Goal: Task Accomplishment & Management: Manage account settings

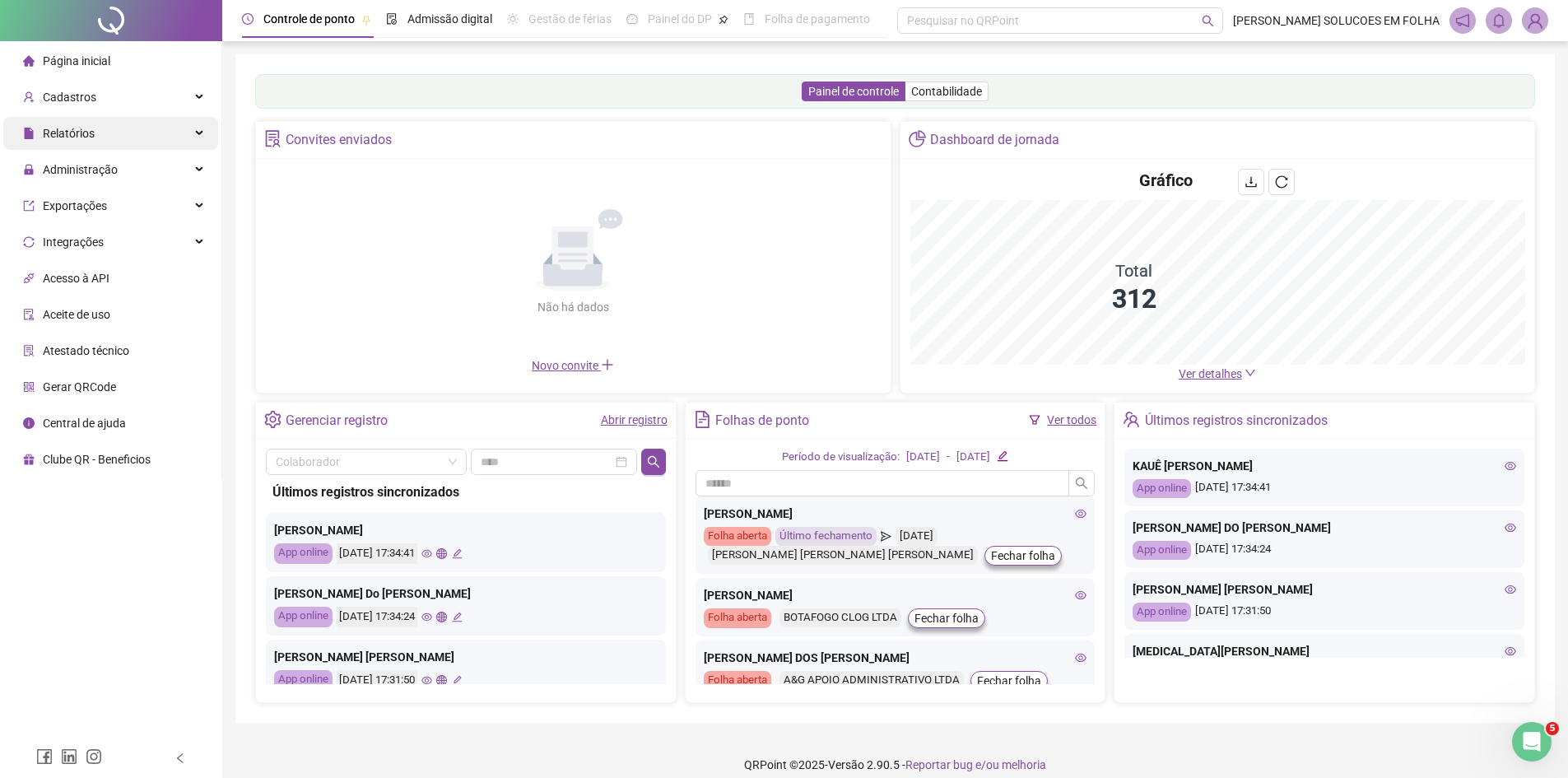
click at [77, 130] on span "Relatórios" at bounding box center [68, 133] width 52 height 14
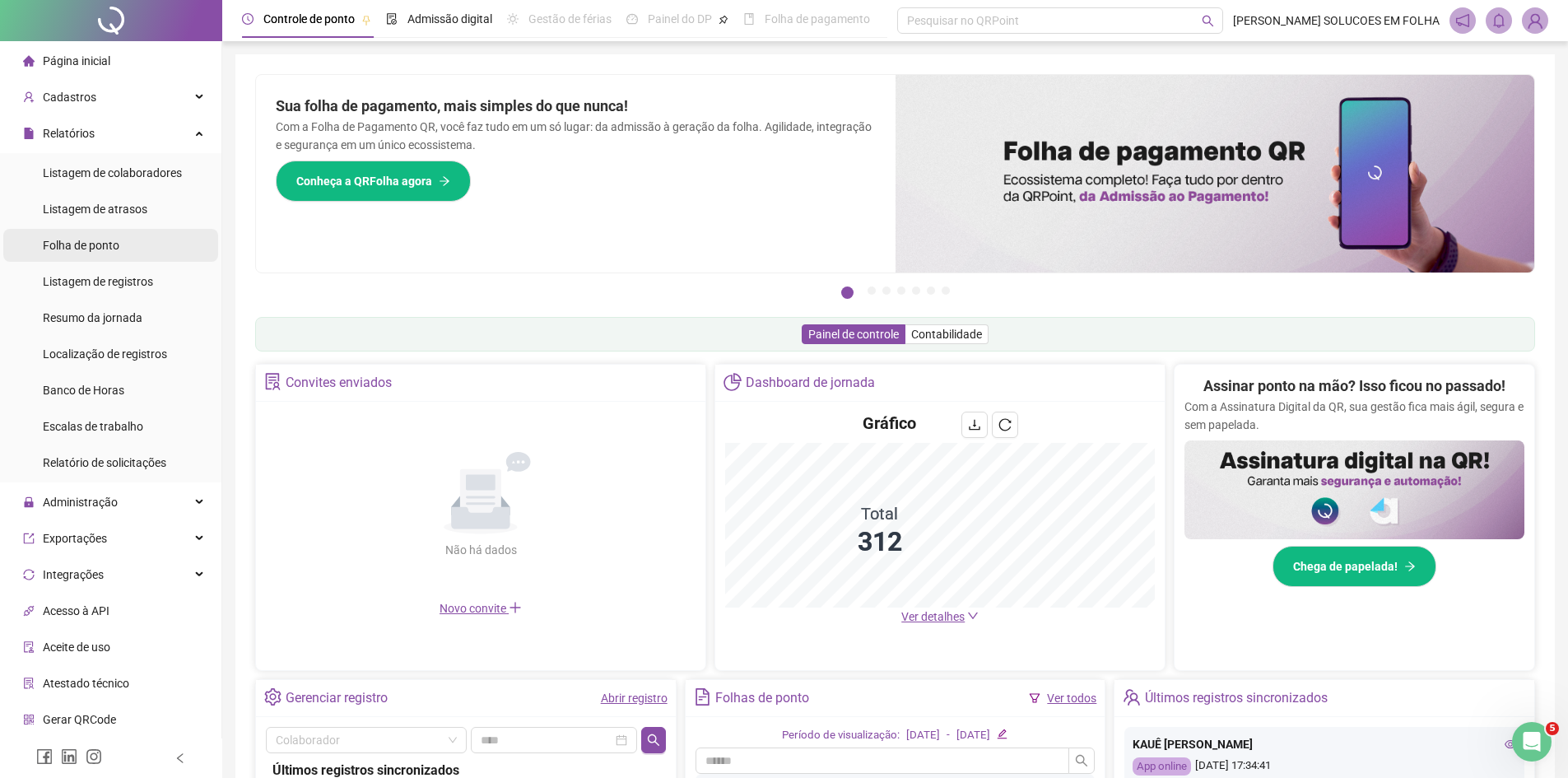
click at [93, 251] on span "Folha de ponto" at bounding box center [81, 245] width 77 height 14
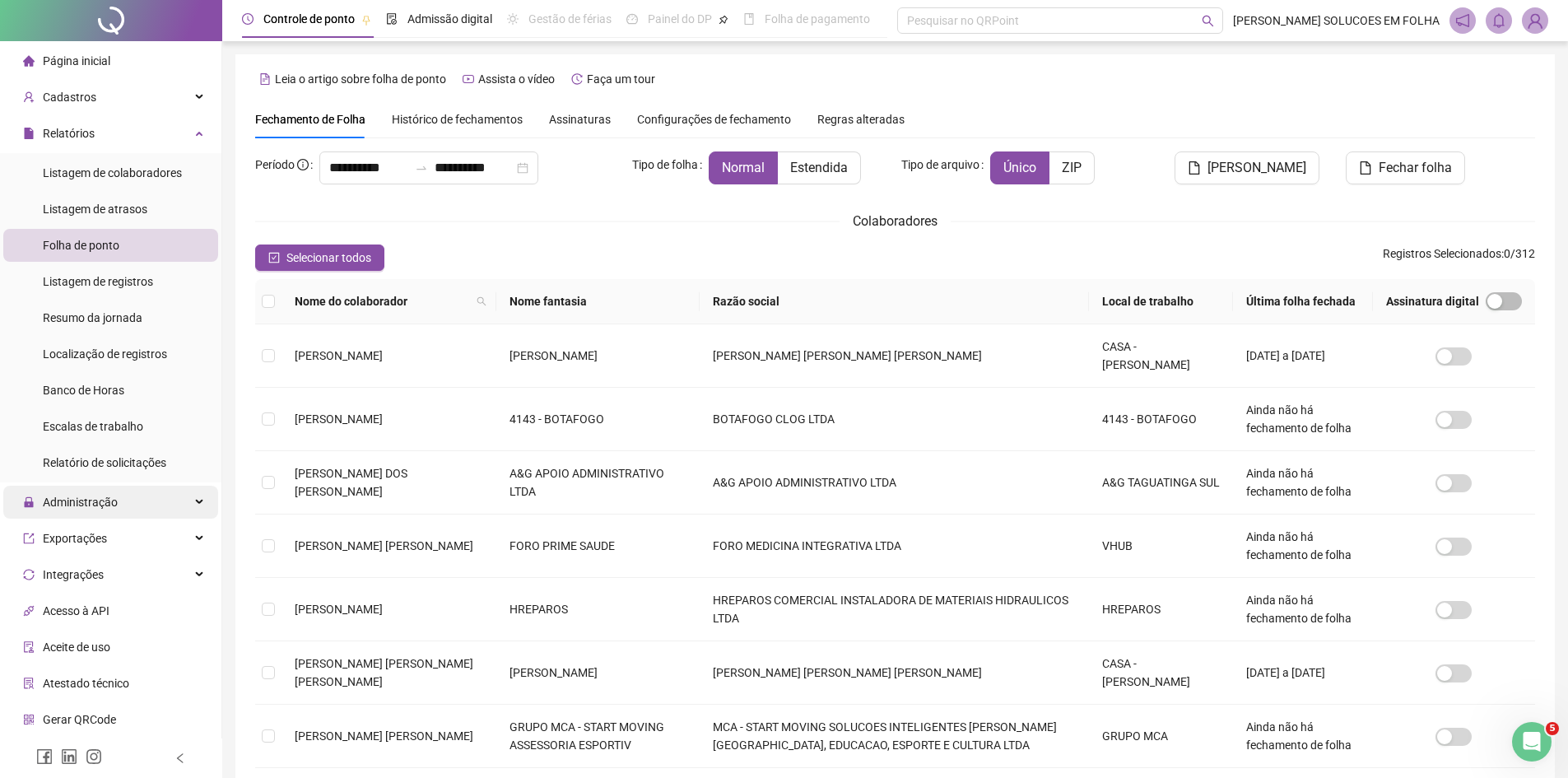
click at [89, 501] on span "Administração" at bounding box center [80, 502] width 75 height 14
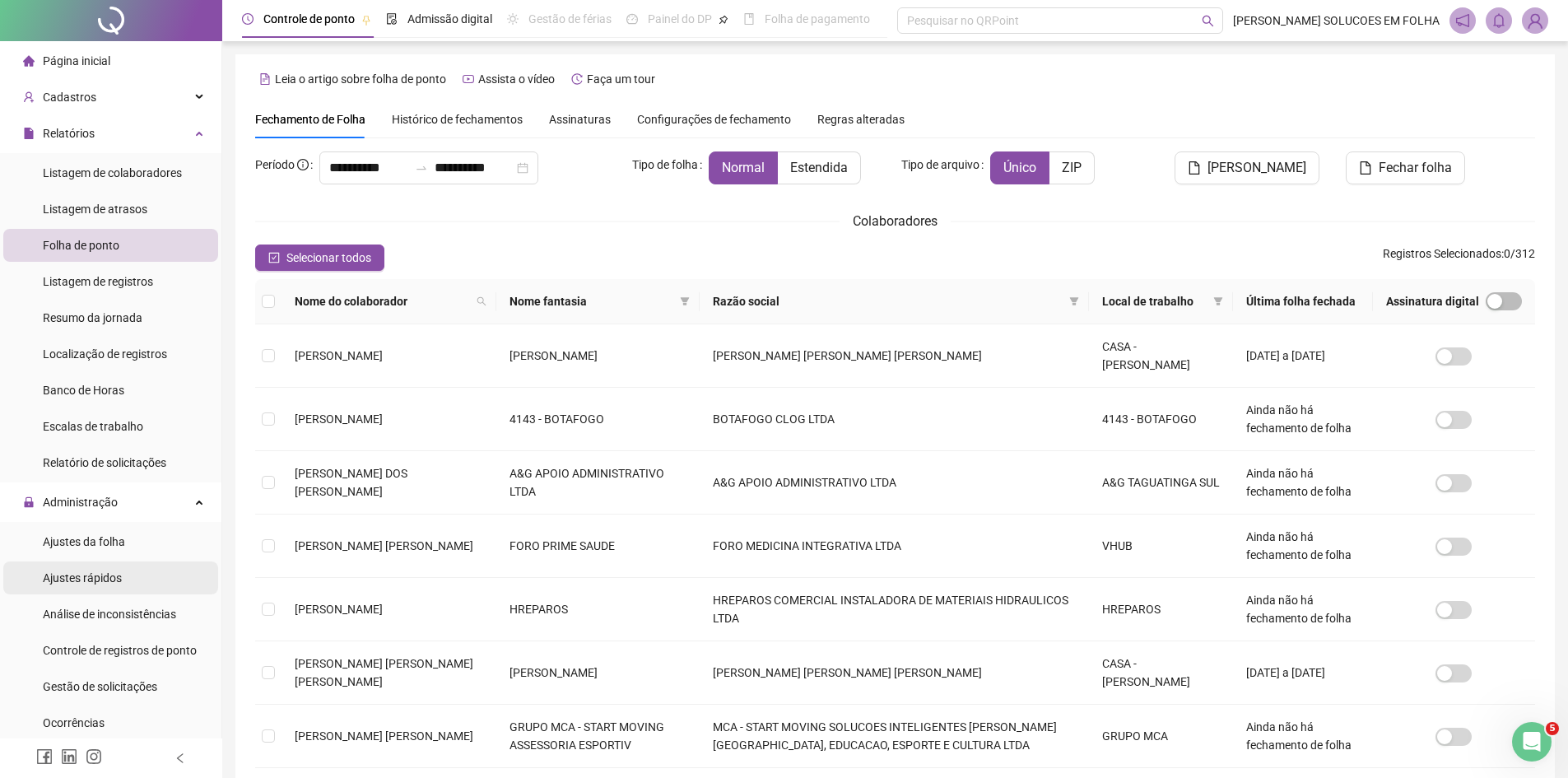
click at [104, 573] on span "Ajustes rápidos" at bounding box center [82, 578] width 79 height 14
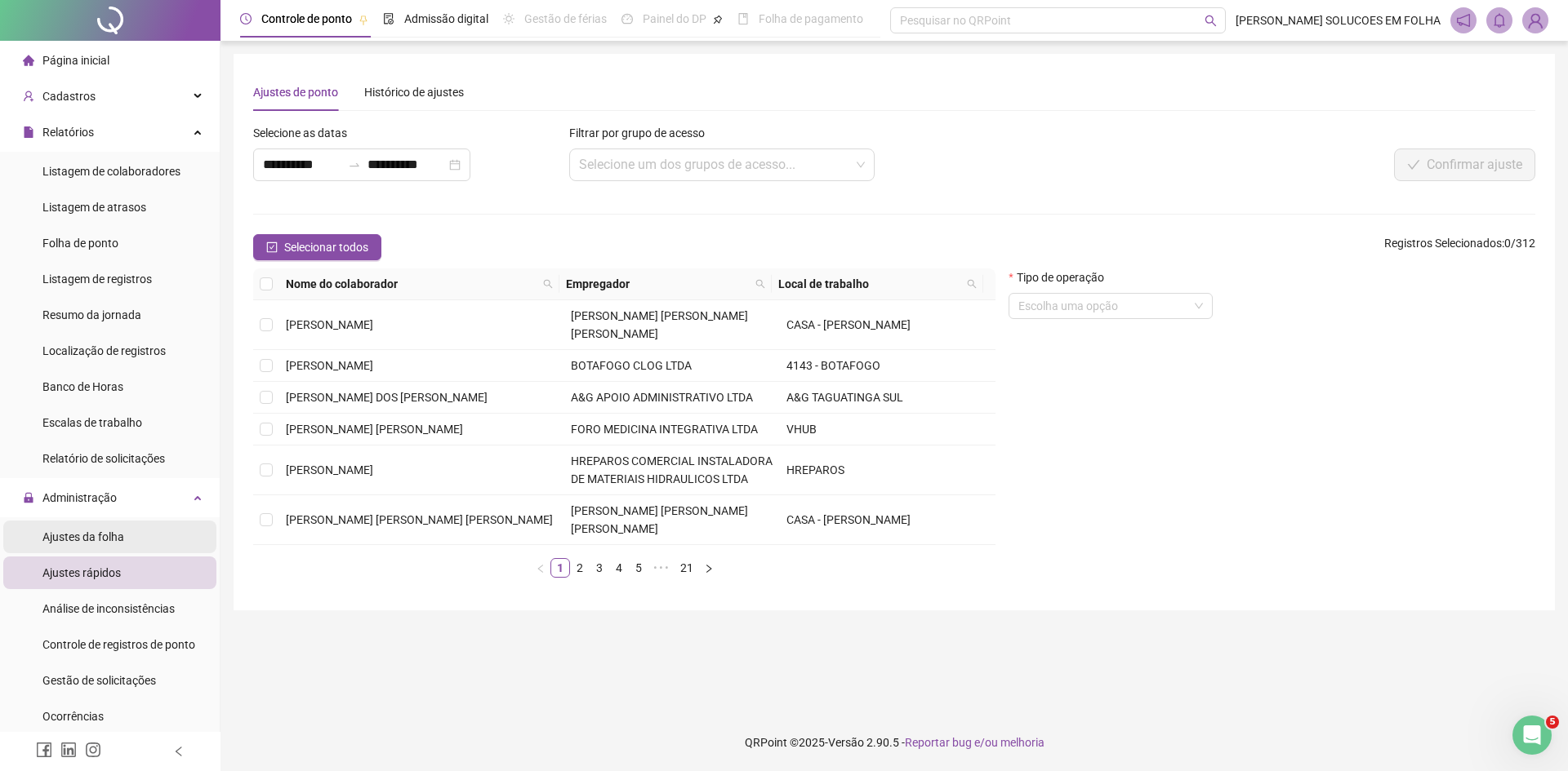
click at [102, 544] on div "Ajustes da folha" at bounding box center [83, 537] width 82 height 33
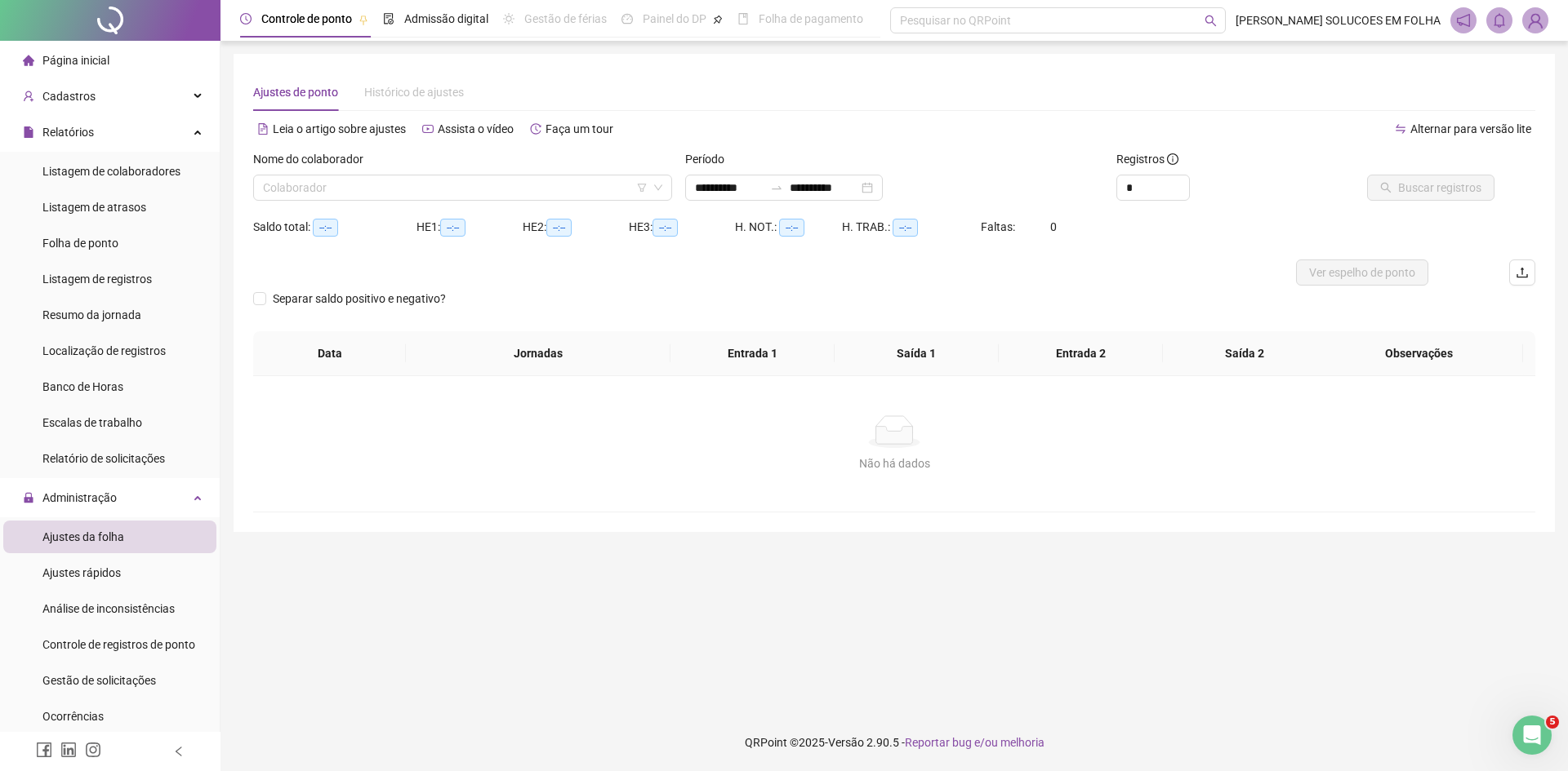
type input "**********"
click at [419, 199] on input "search" at bounding box center [455, 187] width 384 height 24
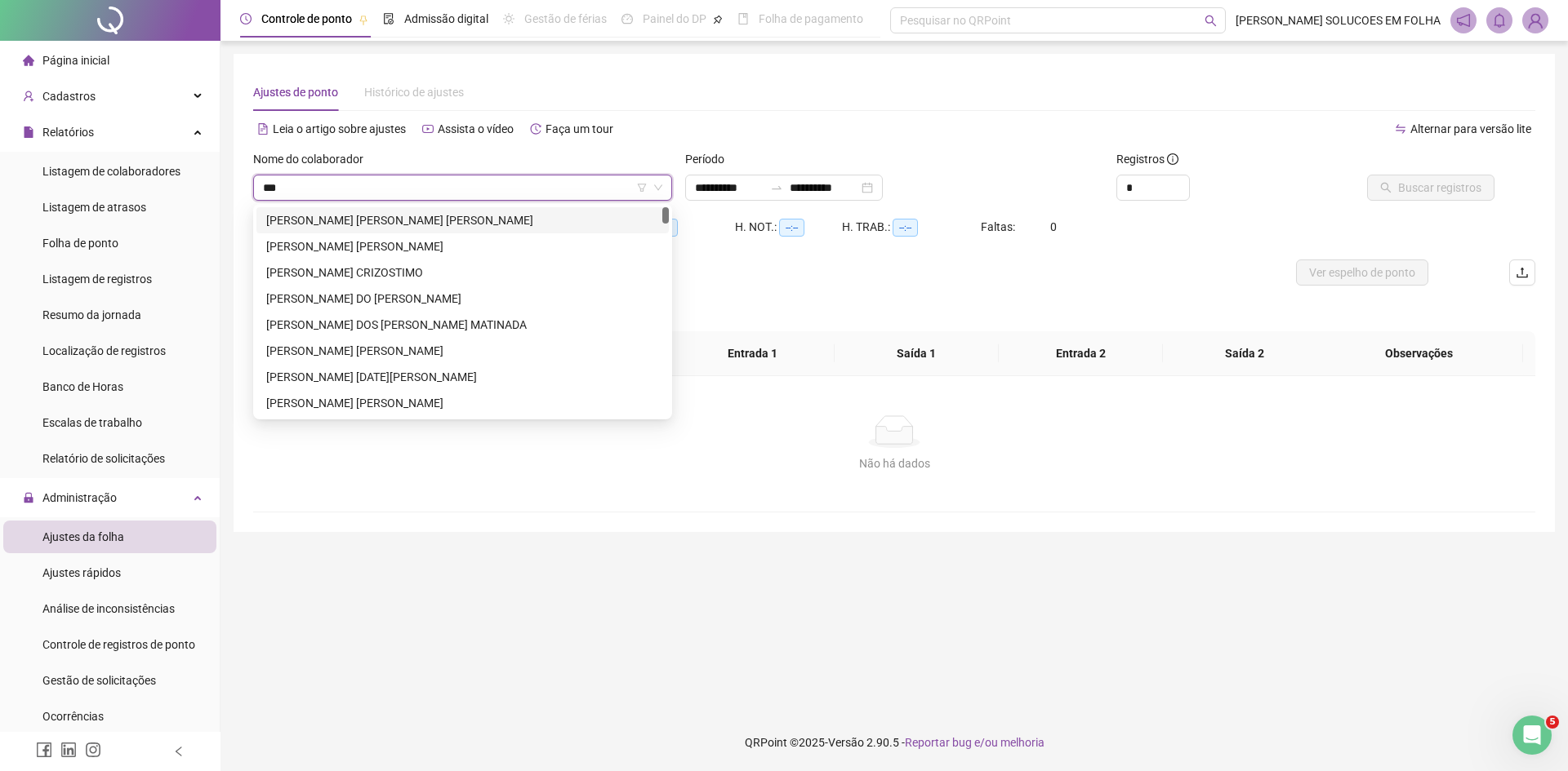
type input "****"
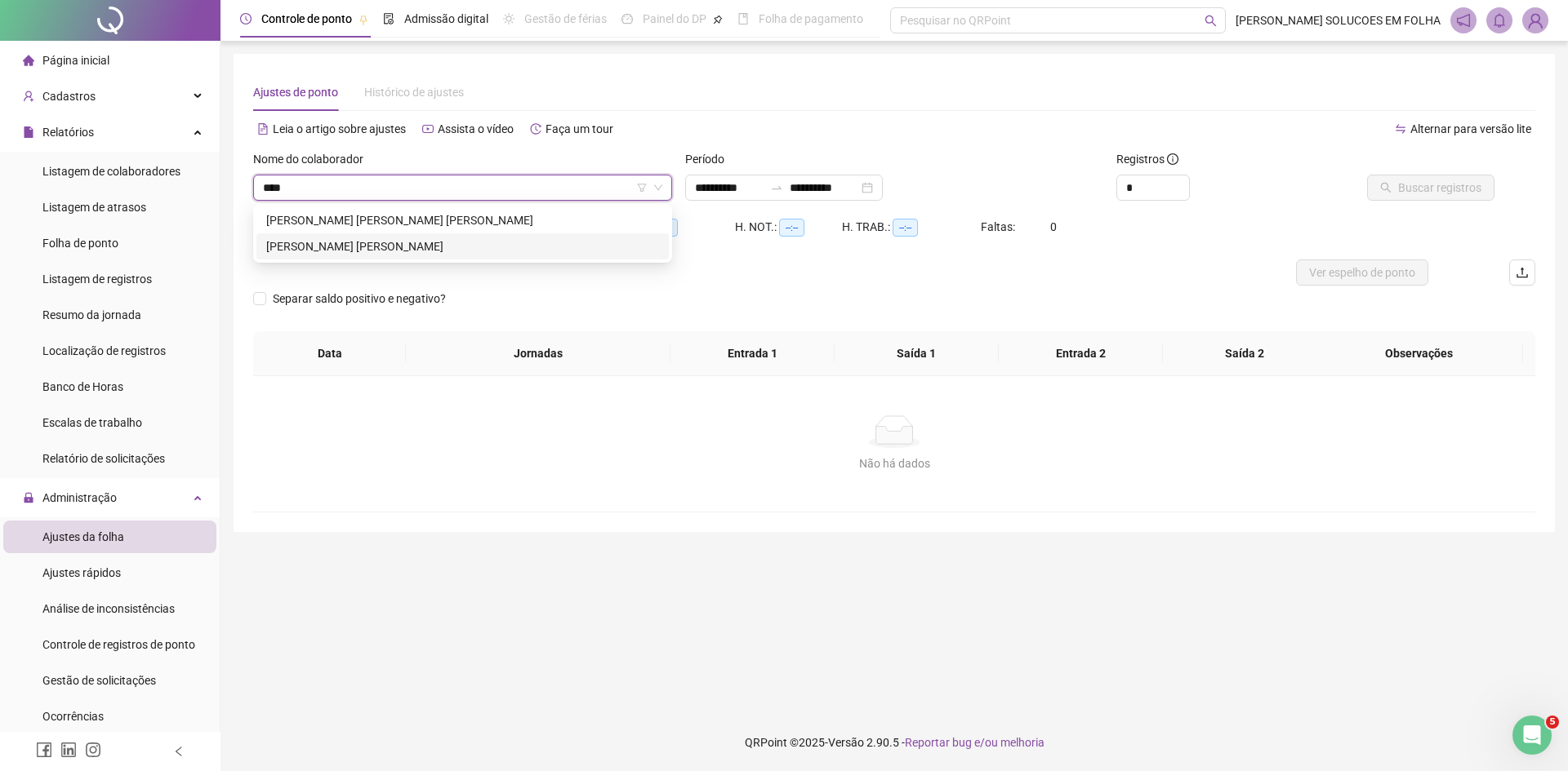
click at [408, 258] on div "[PERSON_NAME] [PERSON_NAME]" at bounding box center [462, 246] width 412 height 26
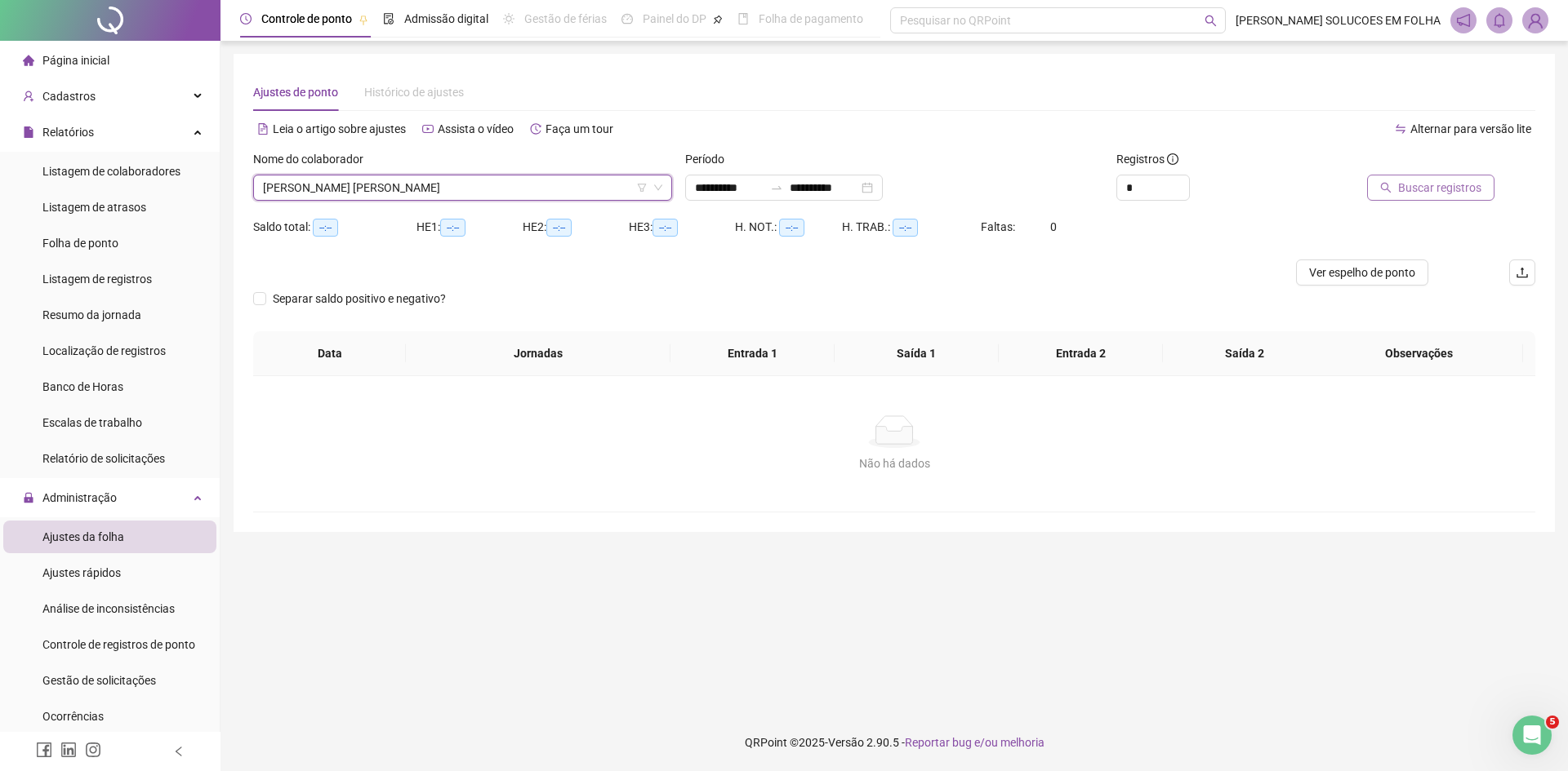
click at [1405, 179] on span "Buscar registros" at bounding box center [1440, 187] width 83 height 18
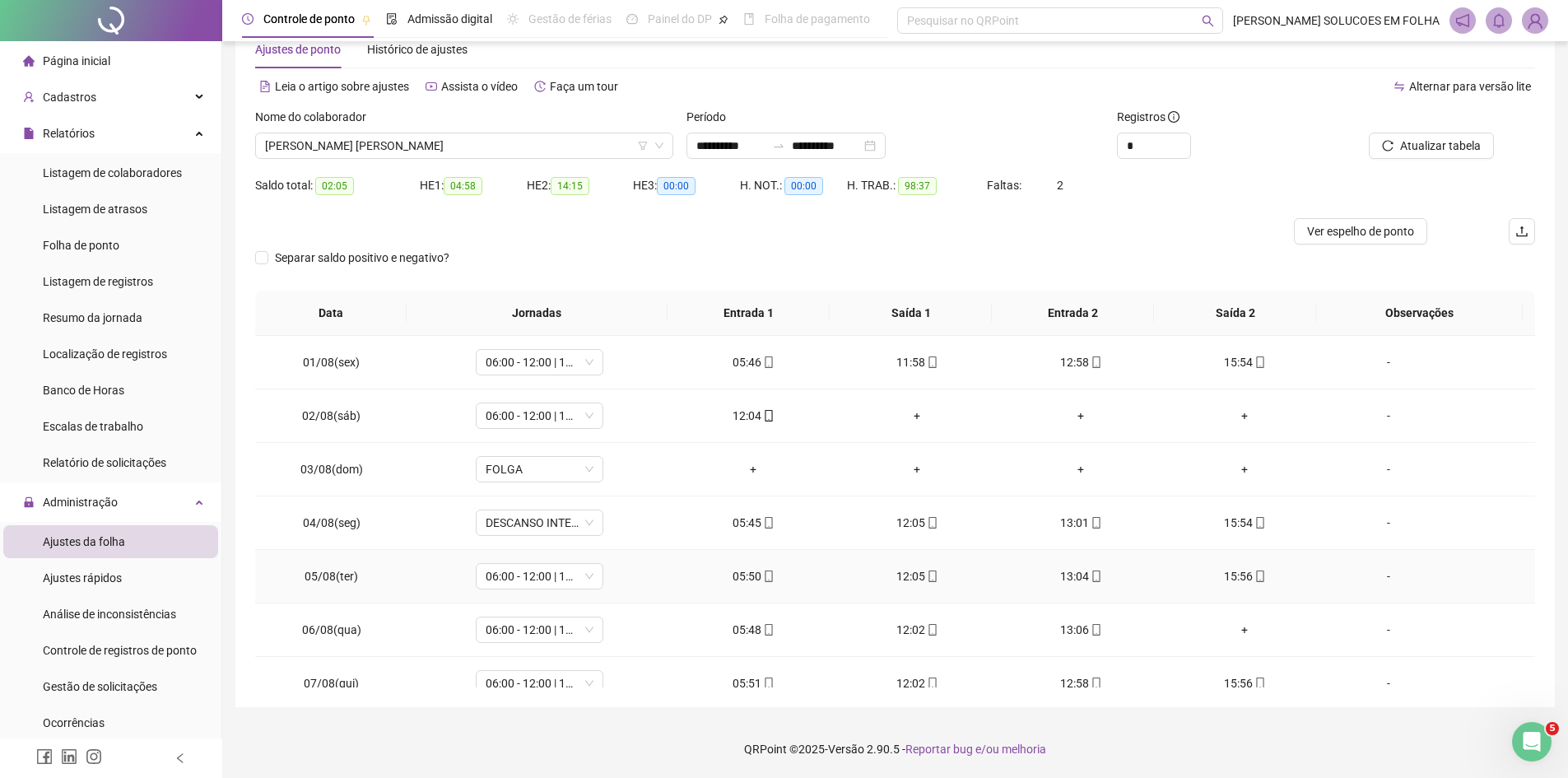
scroll to position [83, 0]
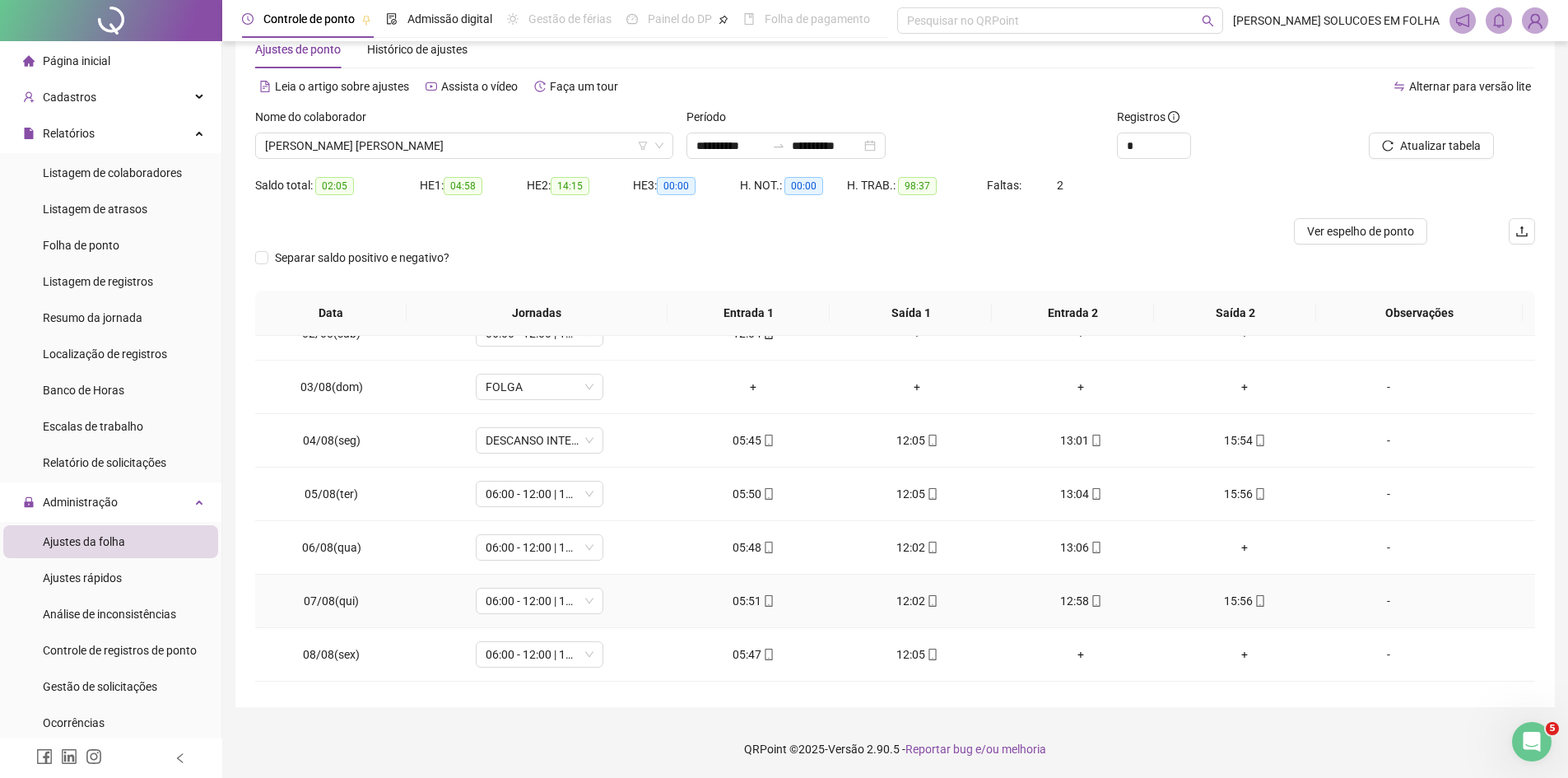
click at [1255, 603] on icon "mobile" at bounding box center [1260, 601] width 12 height 12
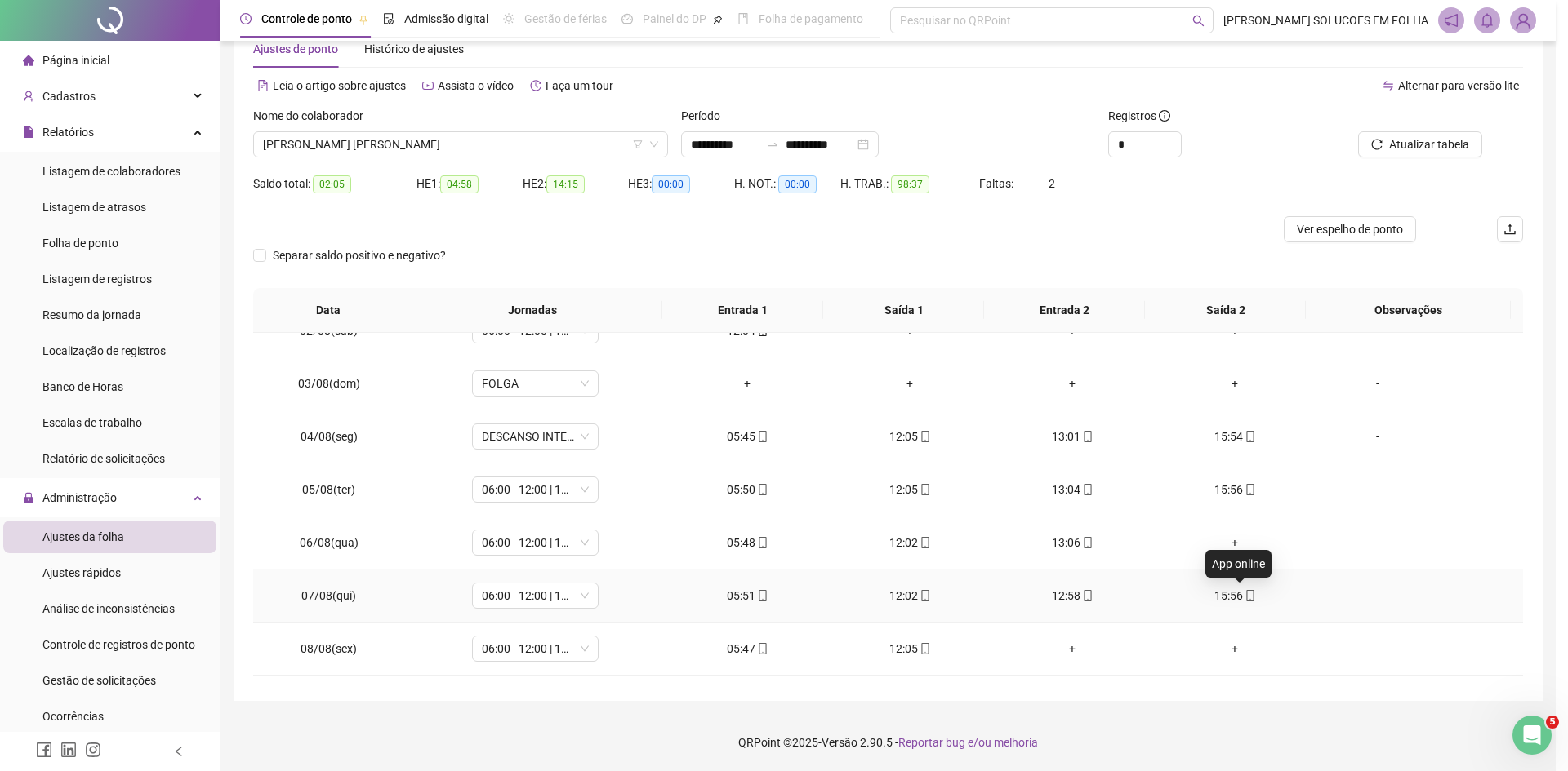
type input "**********"
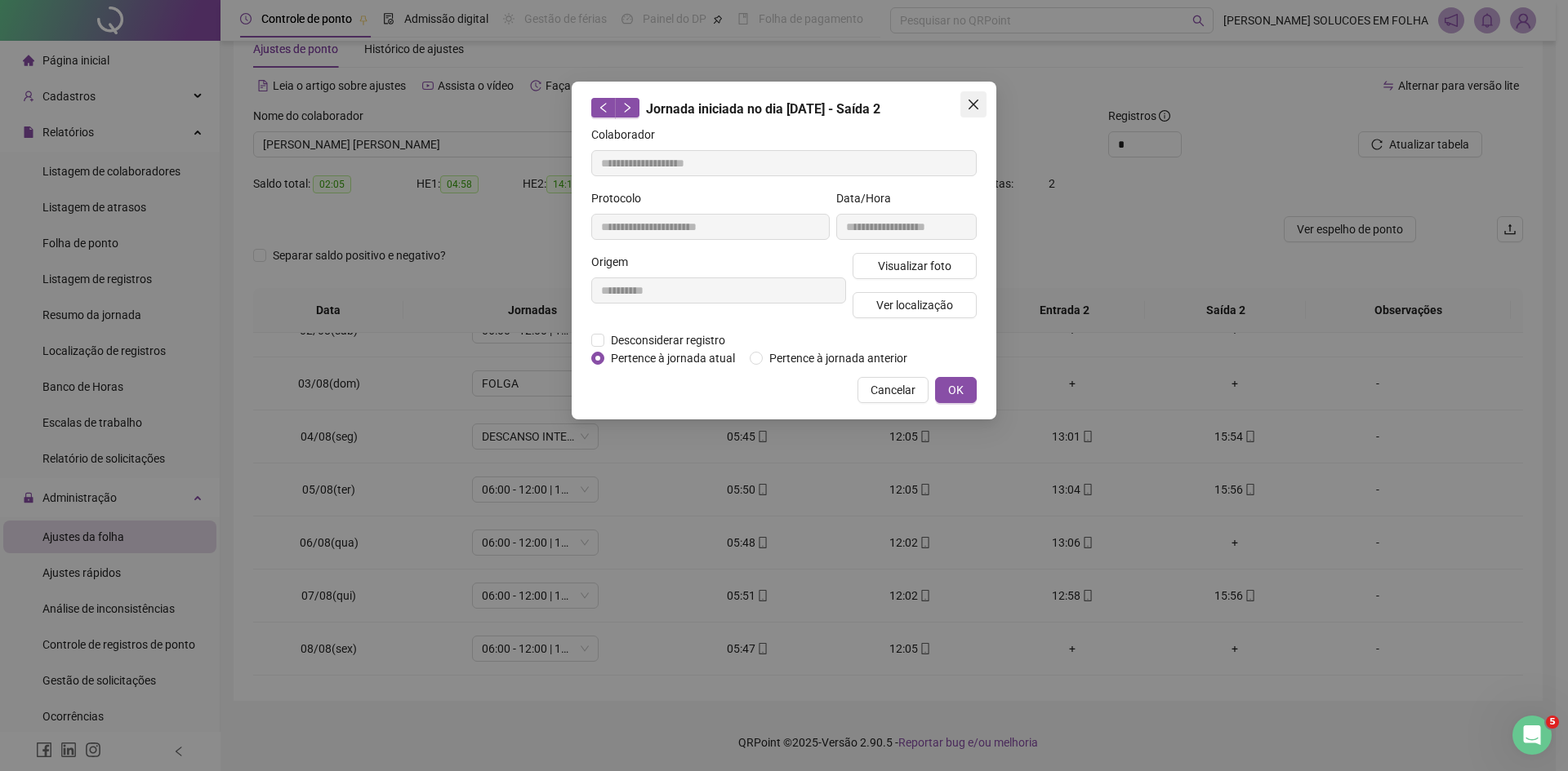
click at [970, 98] on icon "close" at bounding box center [973, 104] width 14 height 14
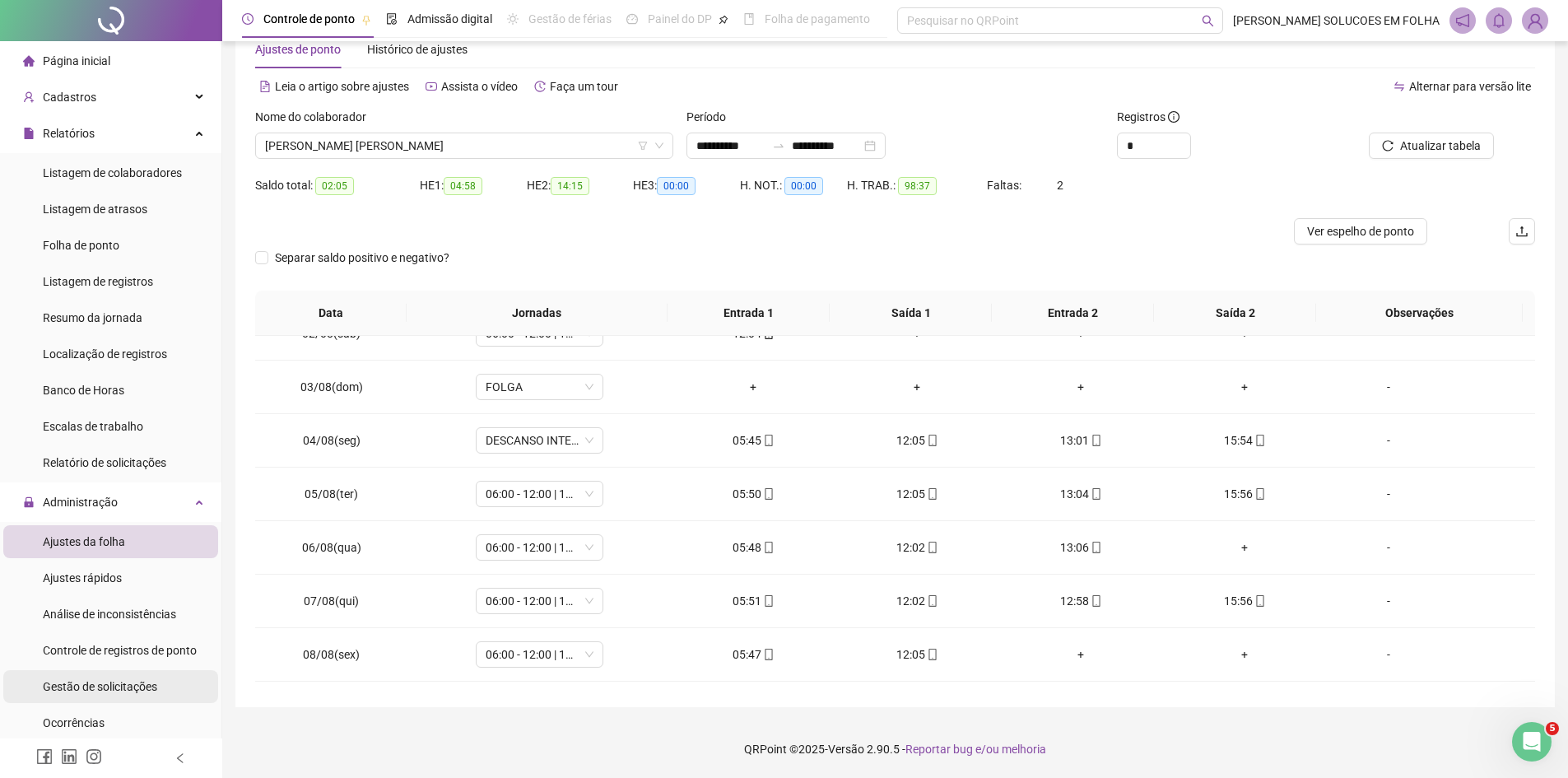
click at [140, 691] on span "Gestão de solicitações" at bounding box center [100, 687] width 115 height 14
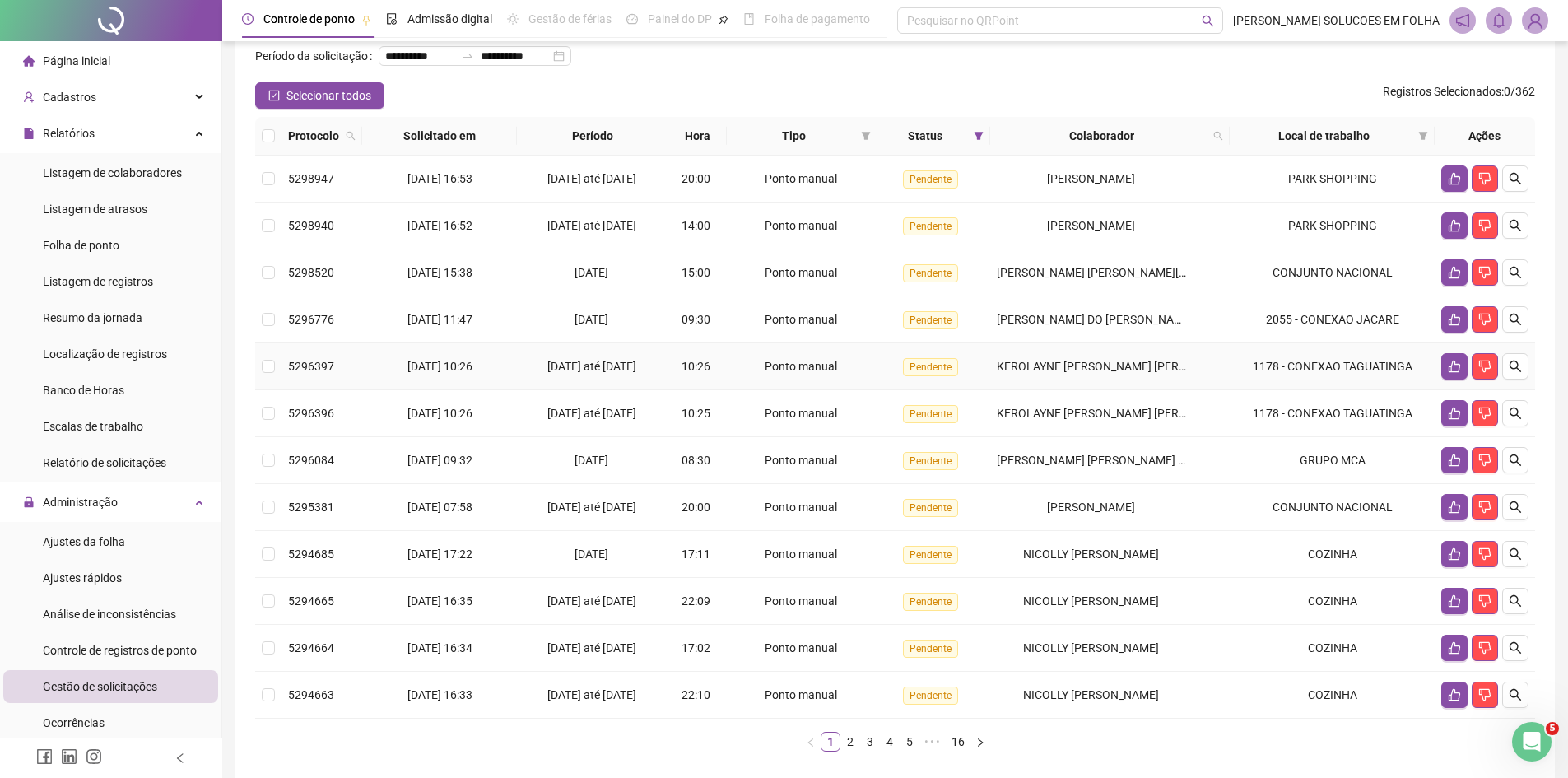
scroll to position [165, 0]
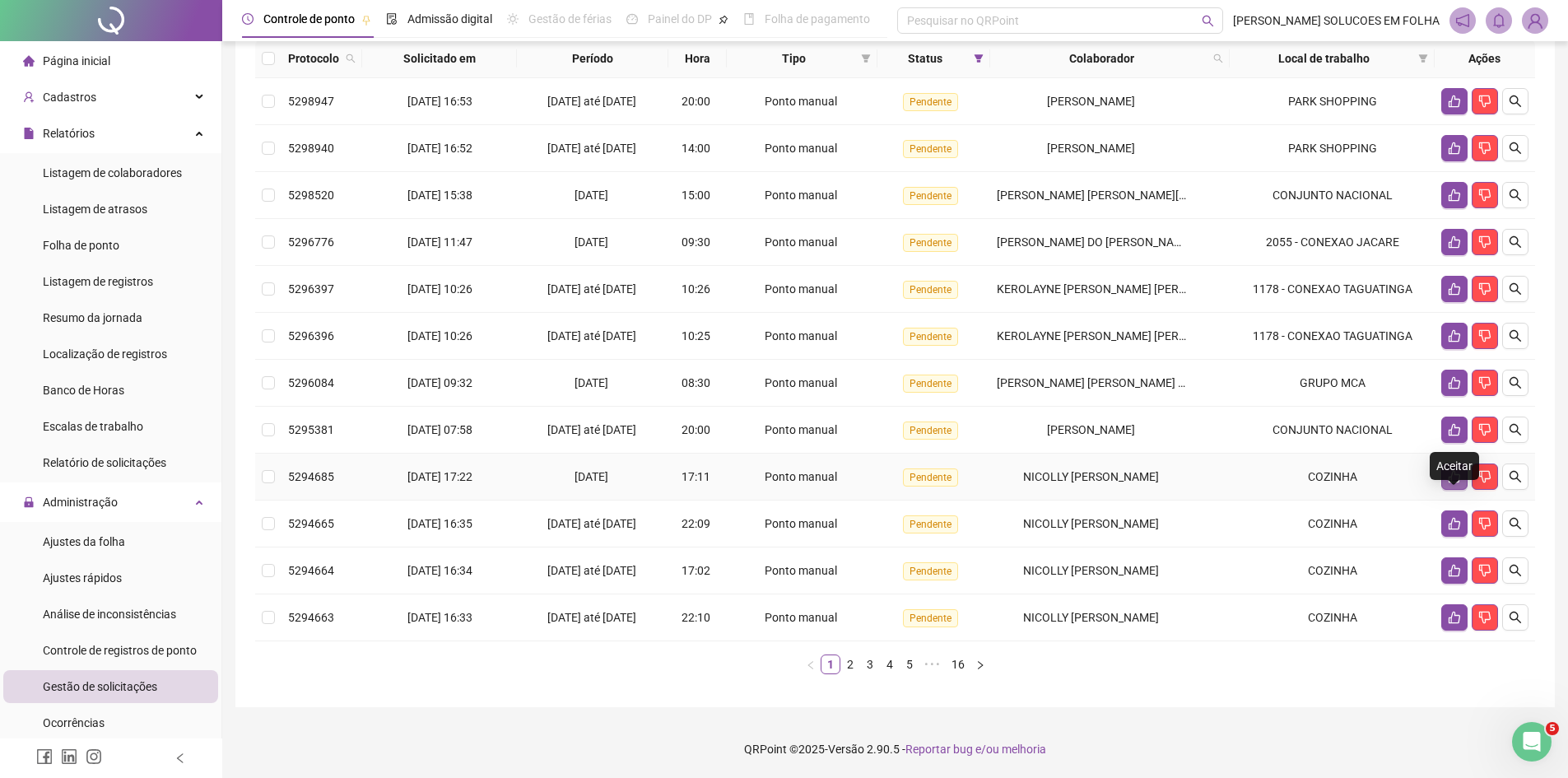
click at [1455, 490] on button "button" at bounding box center [1454, 476] width 26 height 26
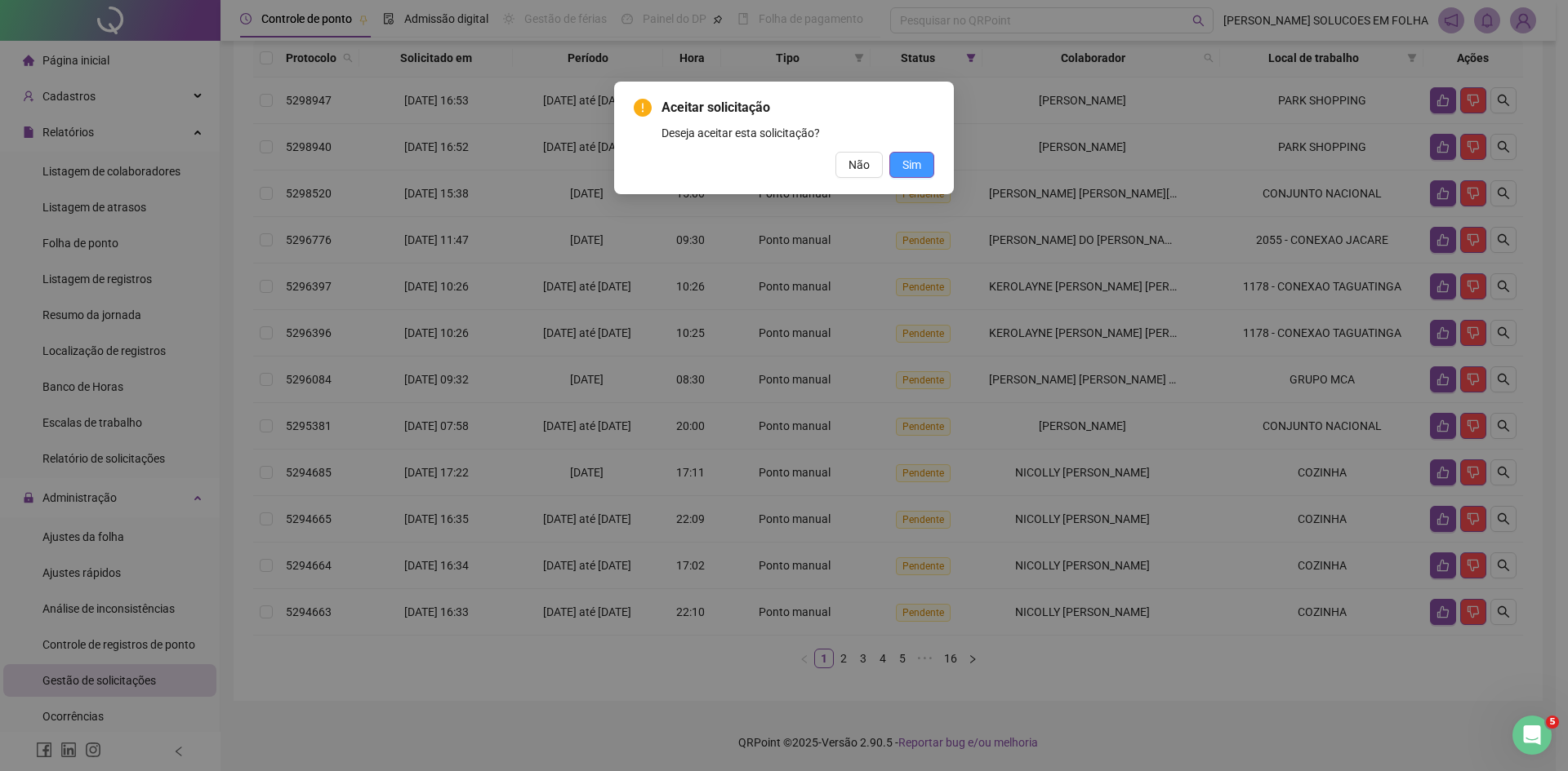
click at [911, 167] on span "Sim" at bounding box center [910, 165] width 18 height 18
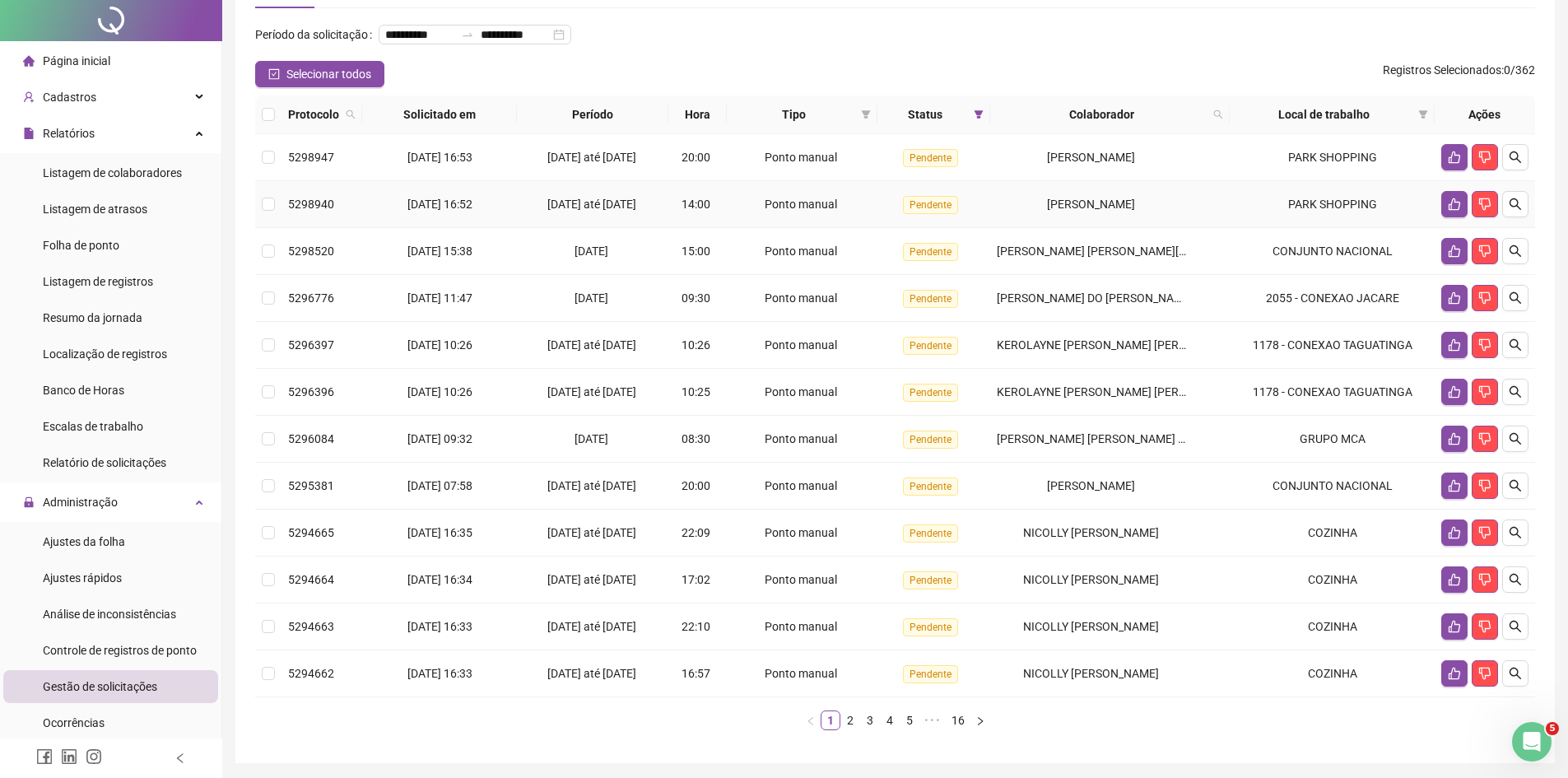
scroll to position [0, 0]
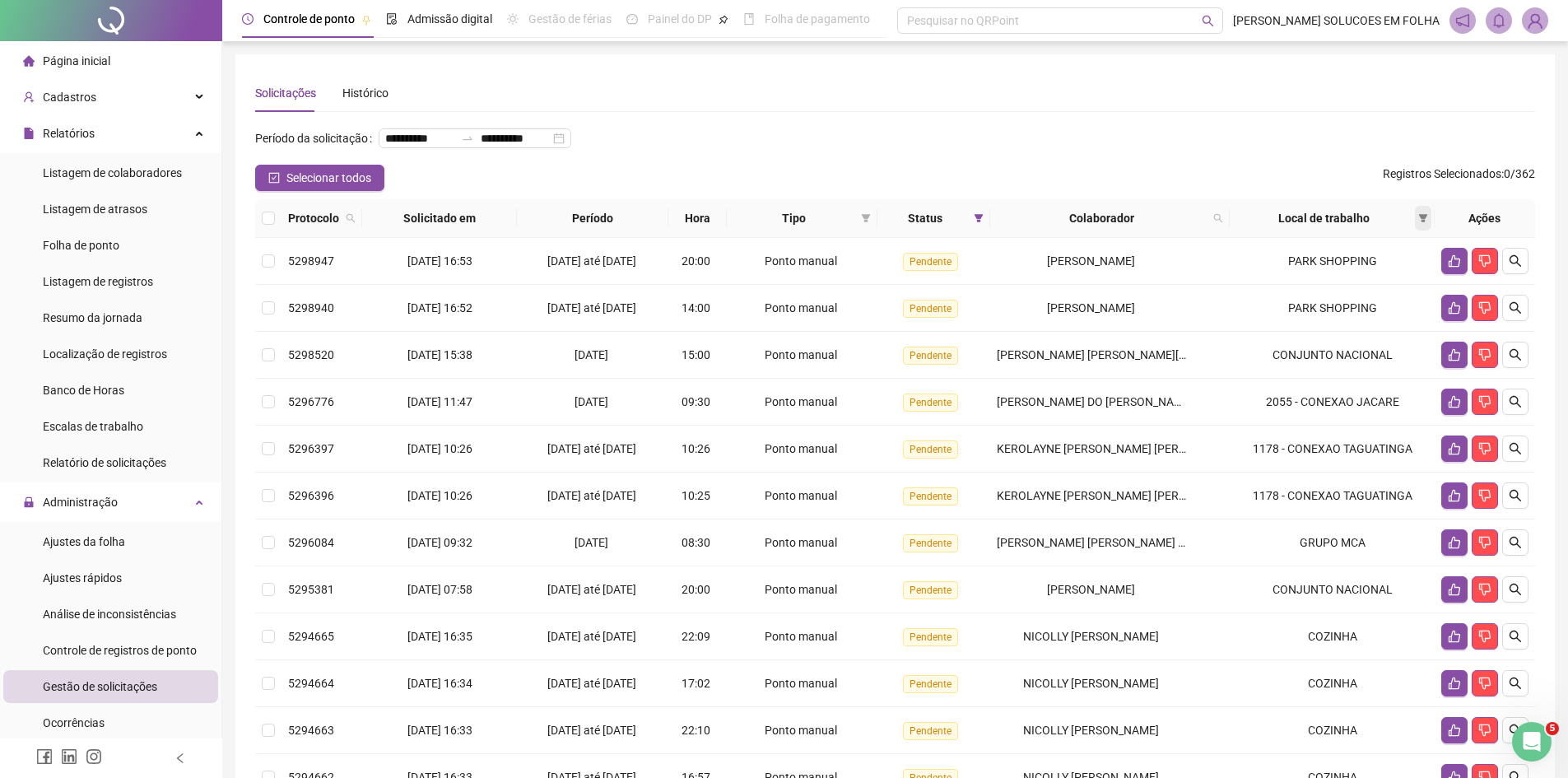
click at [1420, 223] on icon "filter" at bounding box center [1423, 218] width 10 height 10
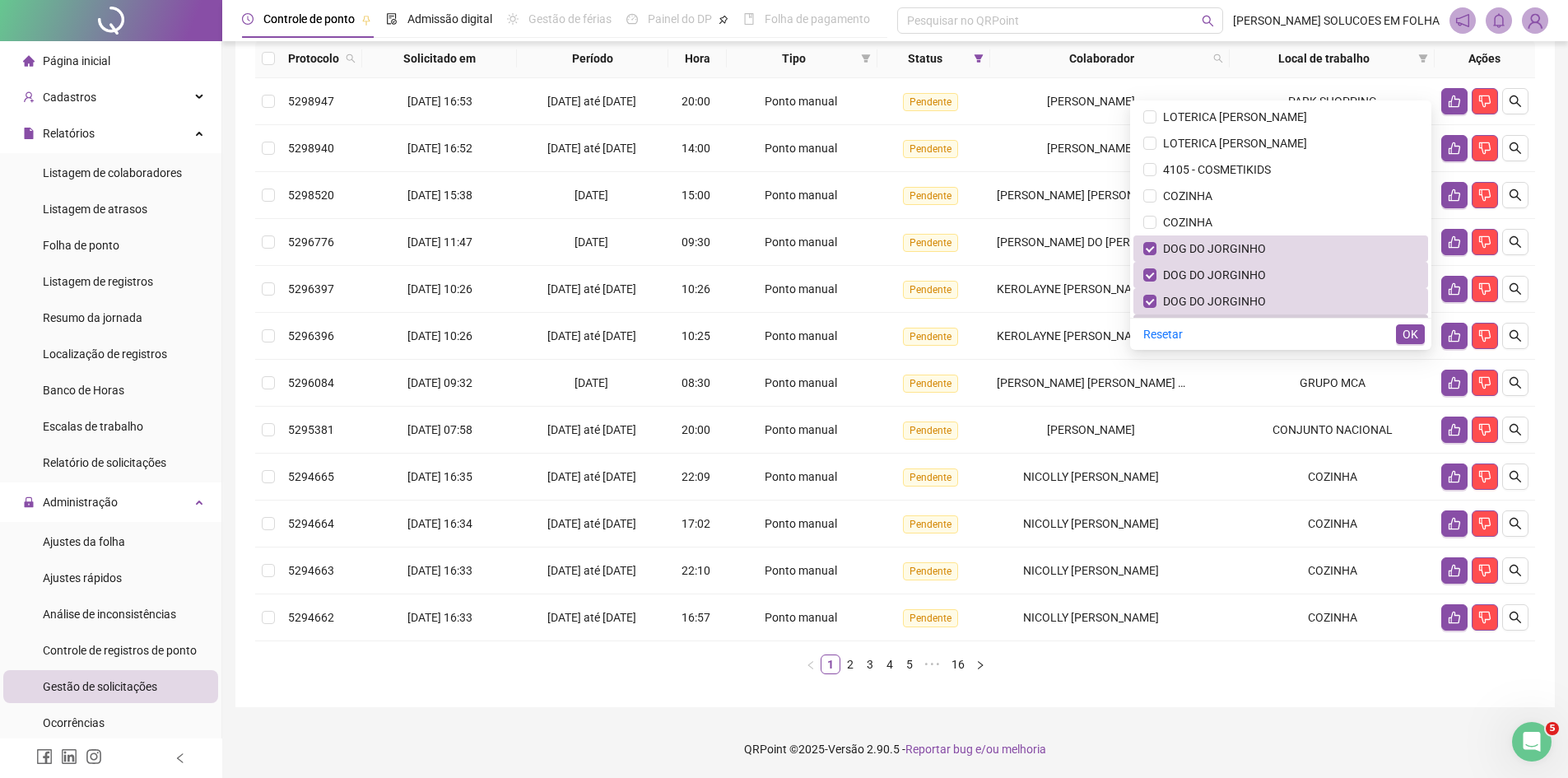
scroll to position [1400, 0]
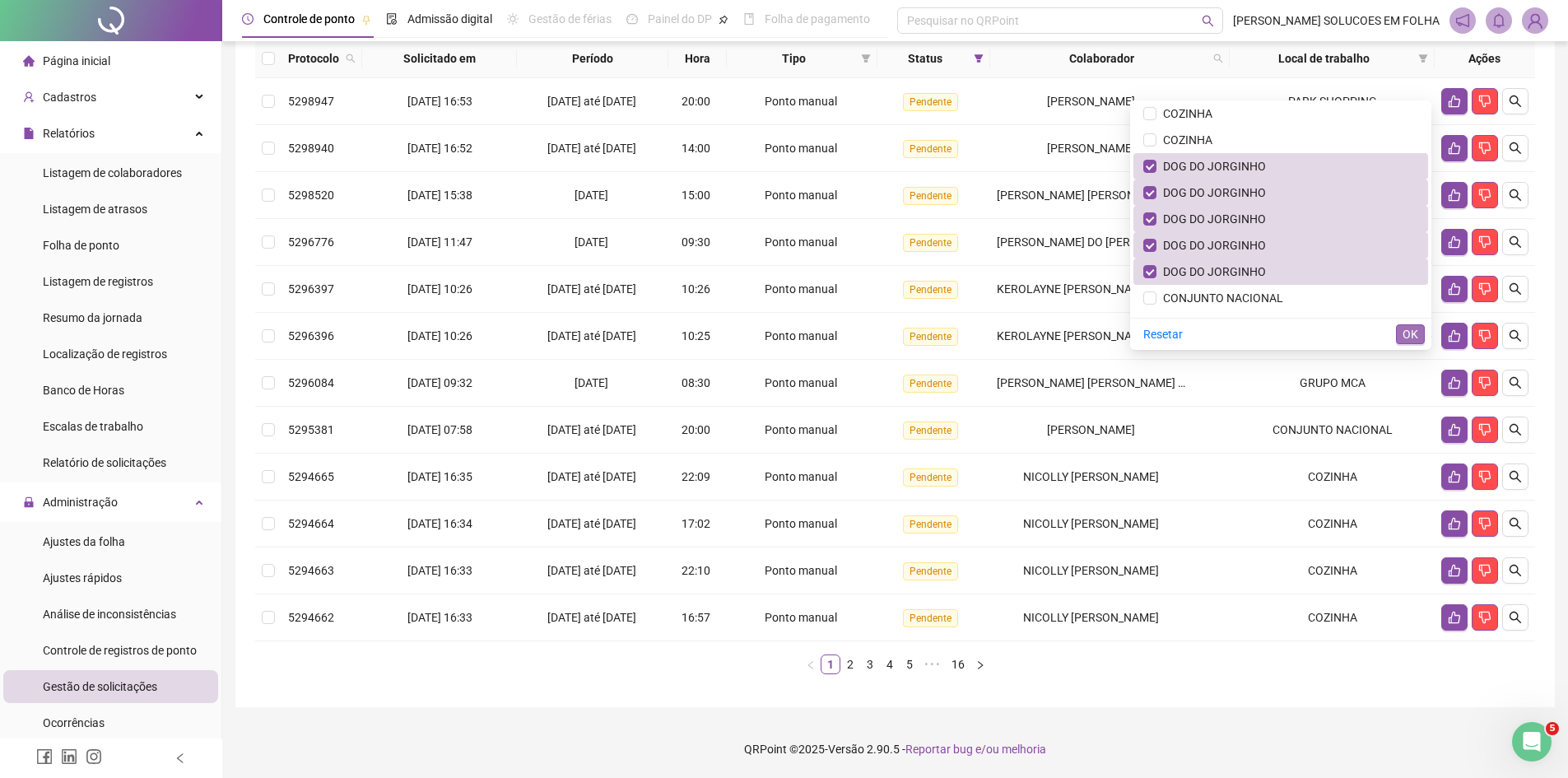
click at [1405, 325] on span "OK" at bounding box center [1410, 334] width 16 height 19
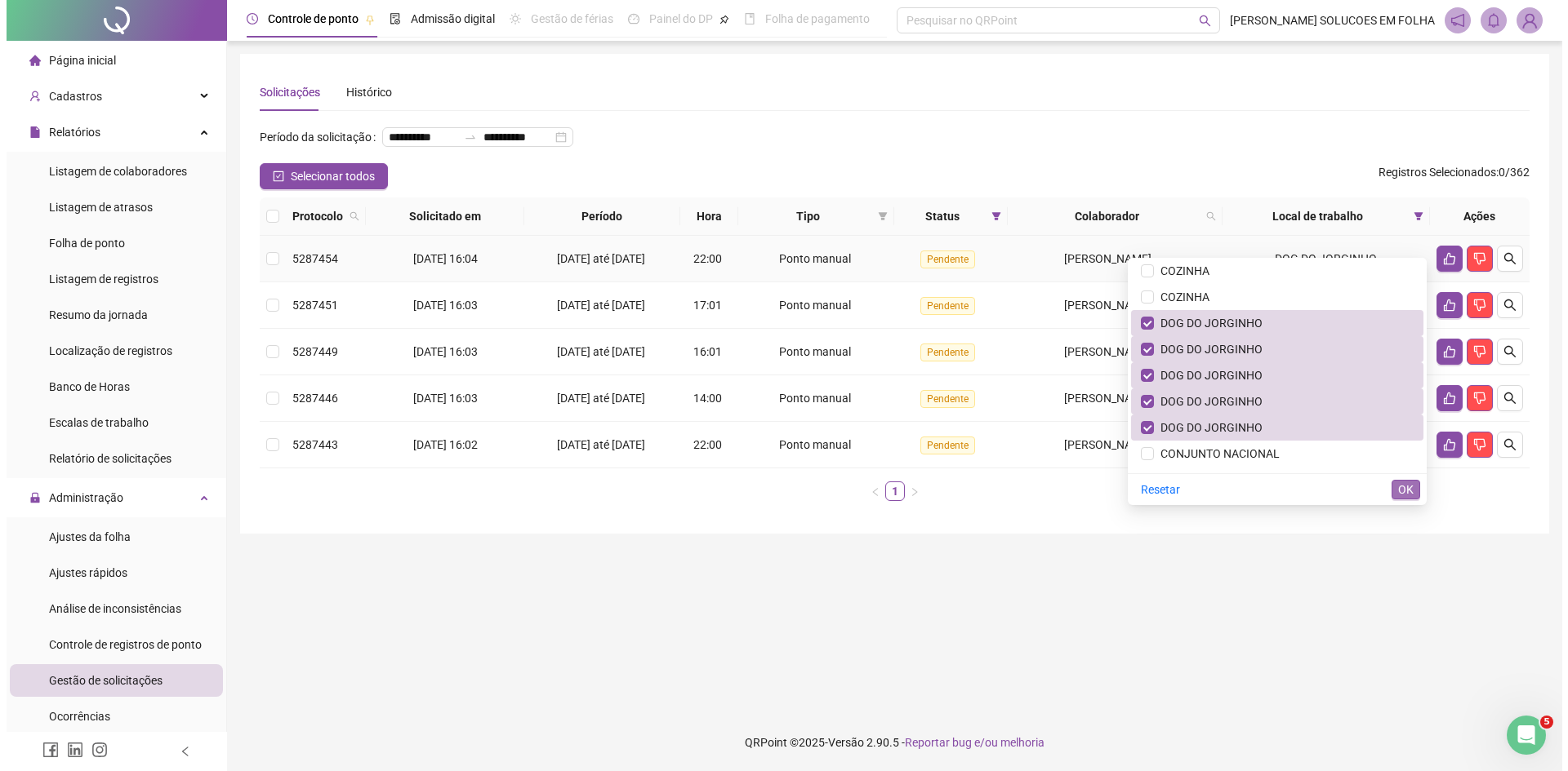
scroll to position [0, 0]
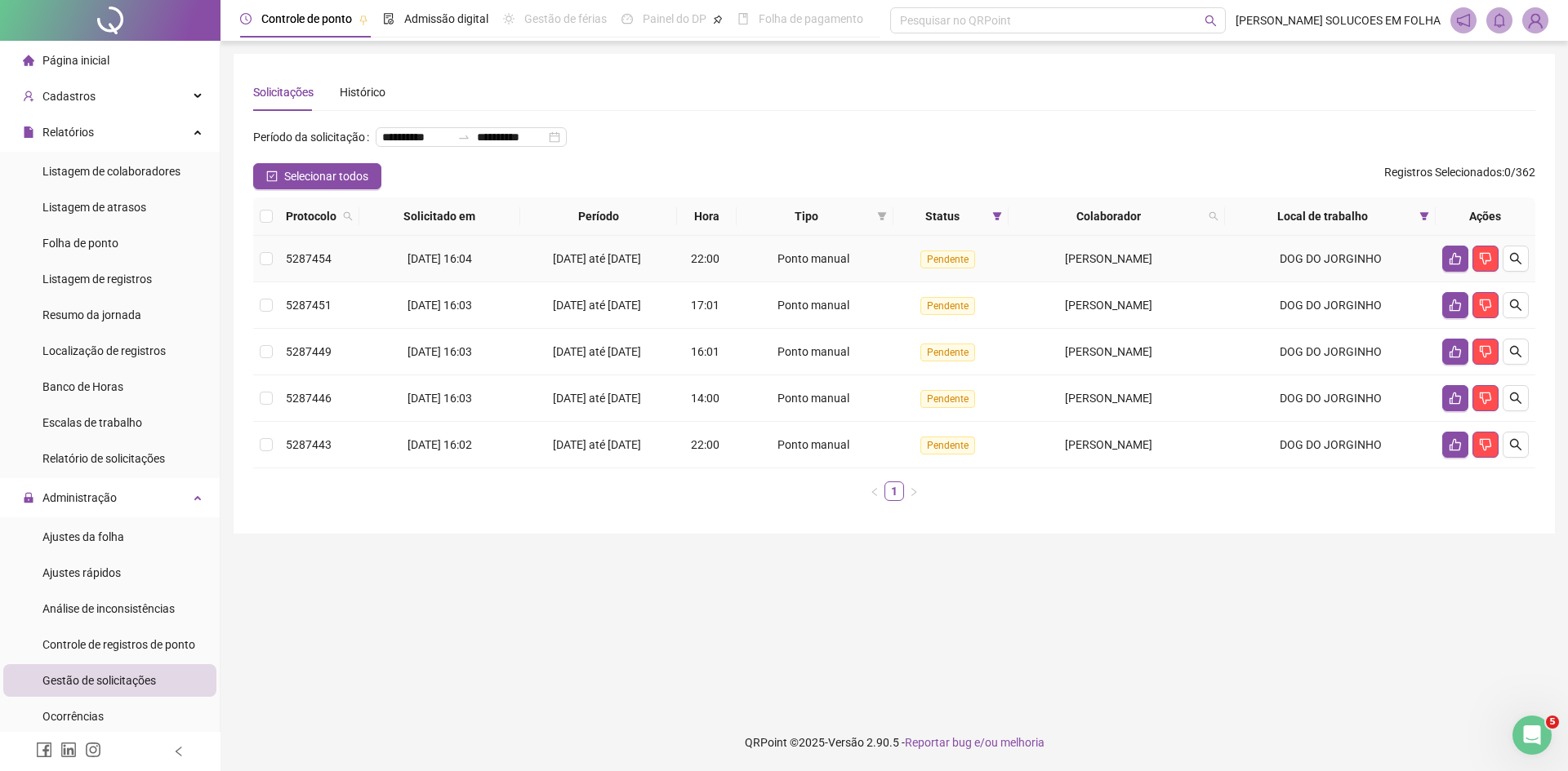
click at [1062, 147] on div "**********" at bounding box center [894, 144] width 1282 height 40
click at [1044, 501] on ul "1" at bounding box center [894, 491] width 1282 height 19
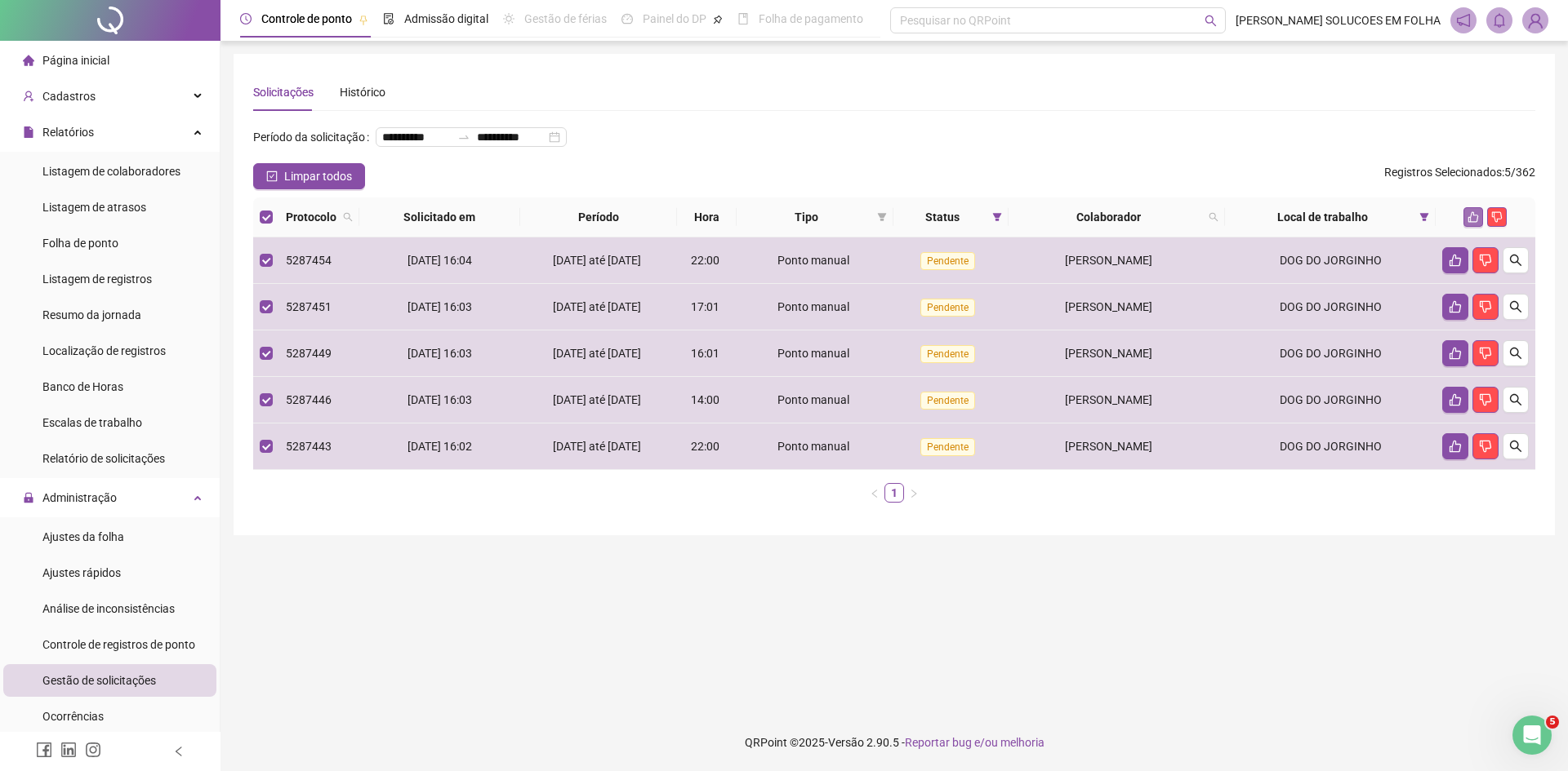
click at [1476, 223] on icon "like" at bounding box center [1473, 217] width 12 height 12
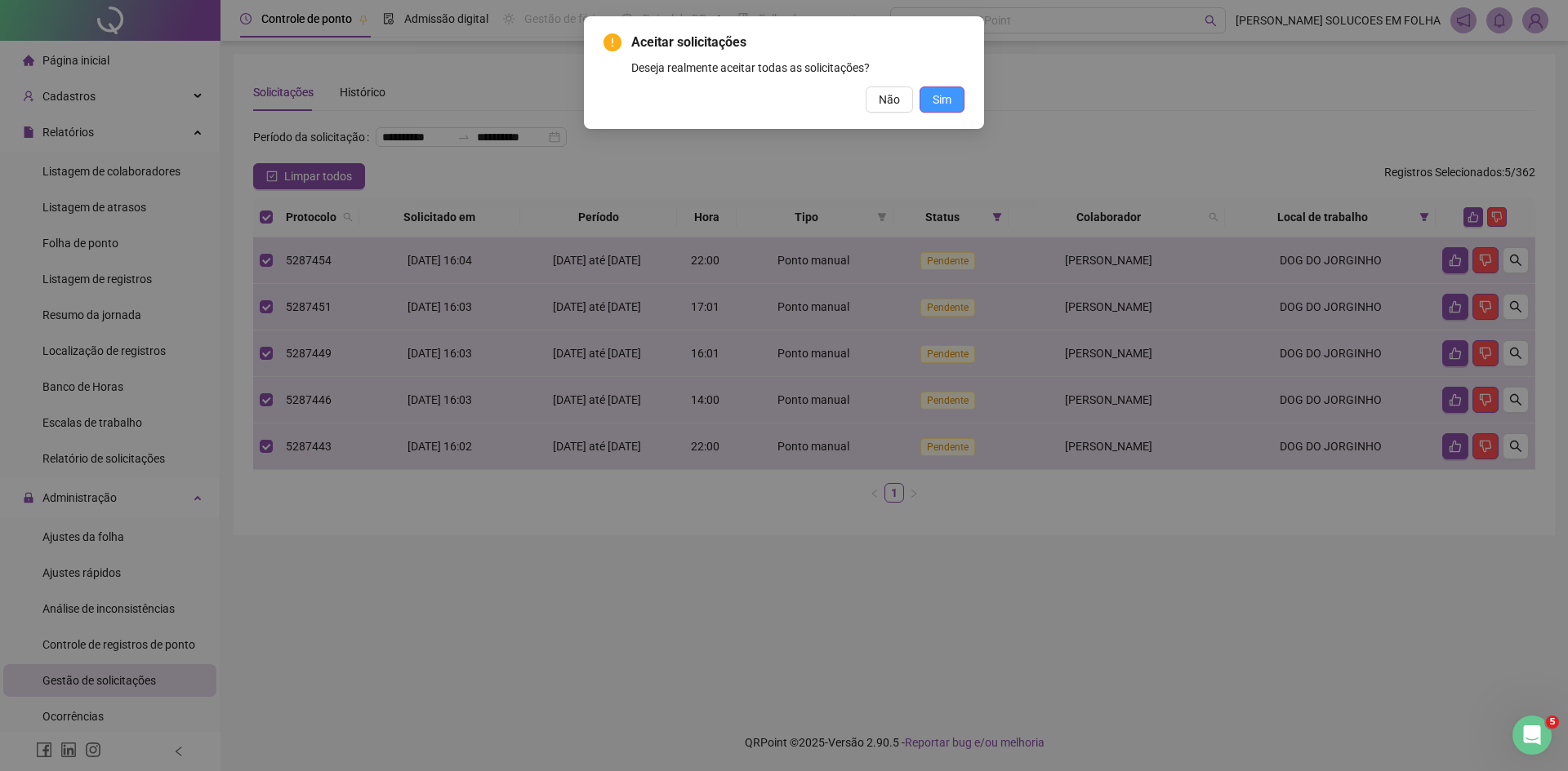
click at [948, 95] on span "Sim" at bounding box center [941, 99] width 18 height 18
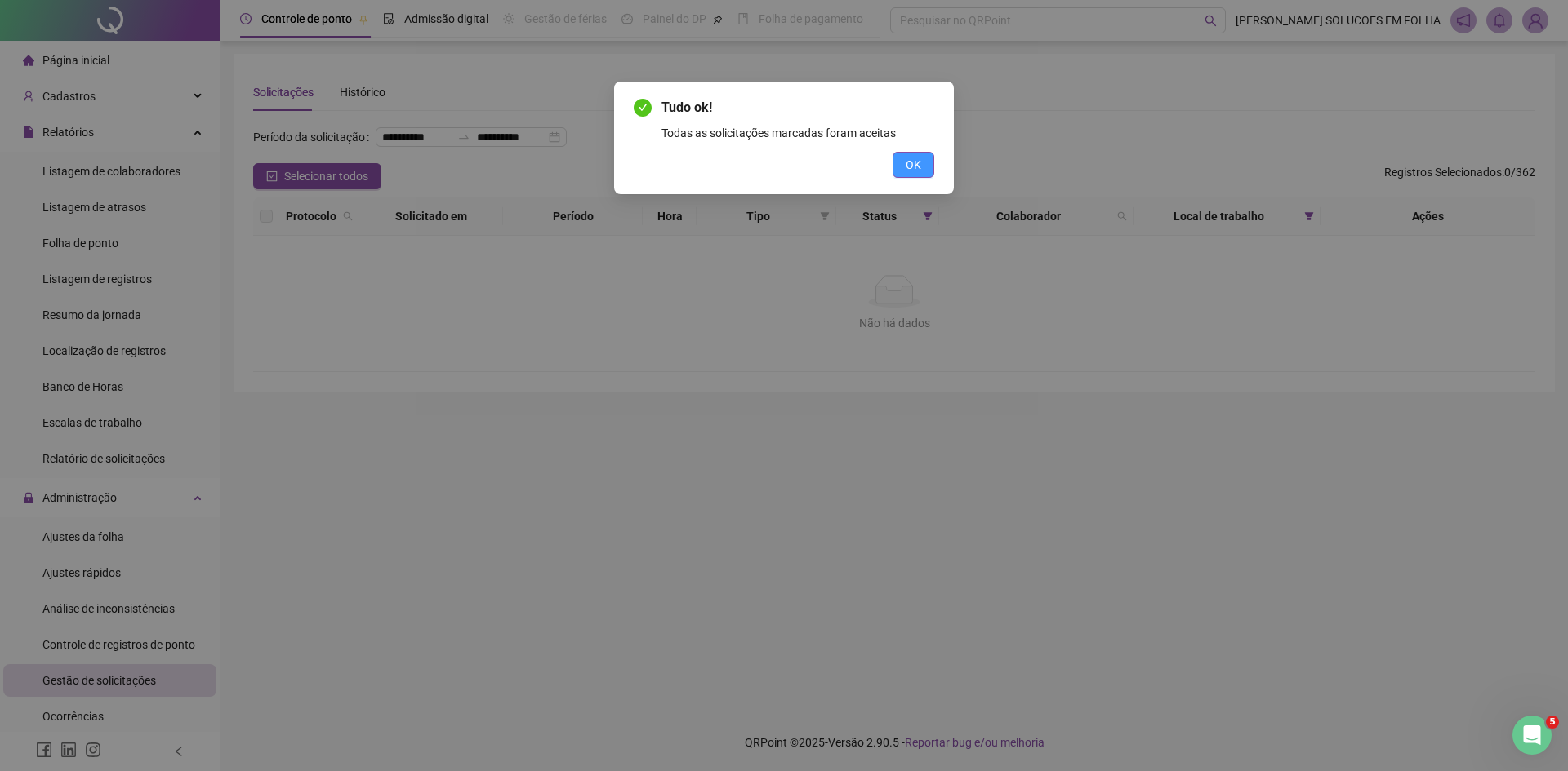
click at [914, 156] on span "OK" at bounding box center [913, 165] width 15 height 18
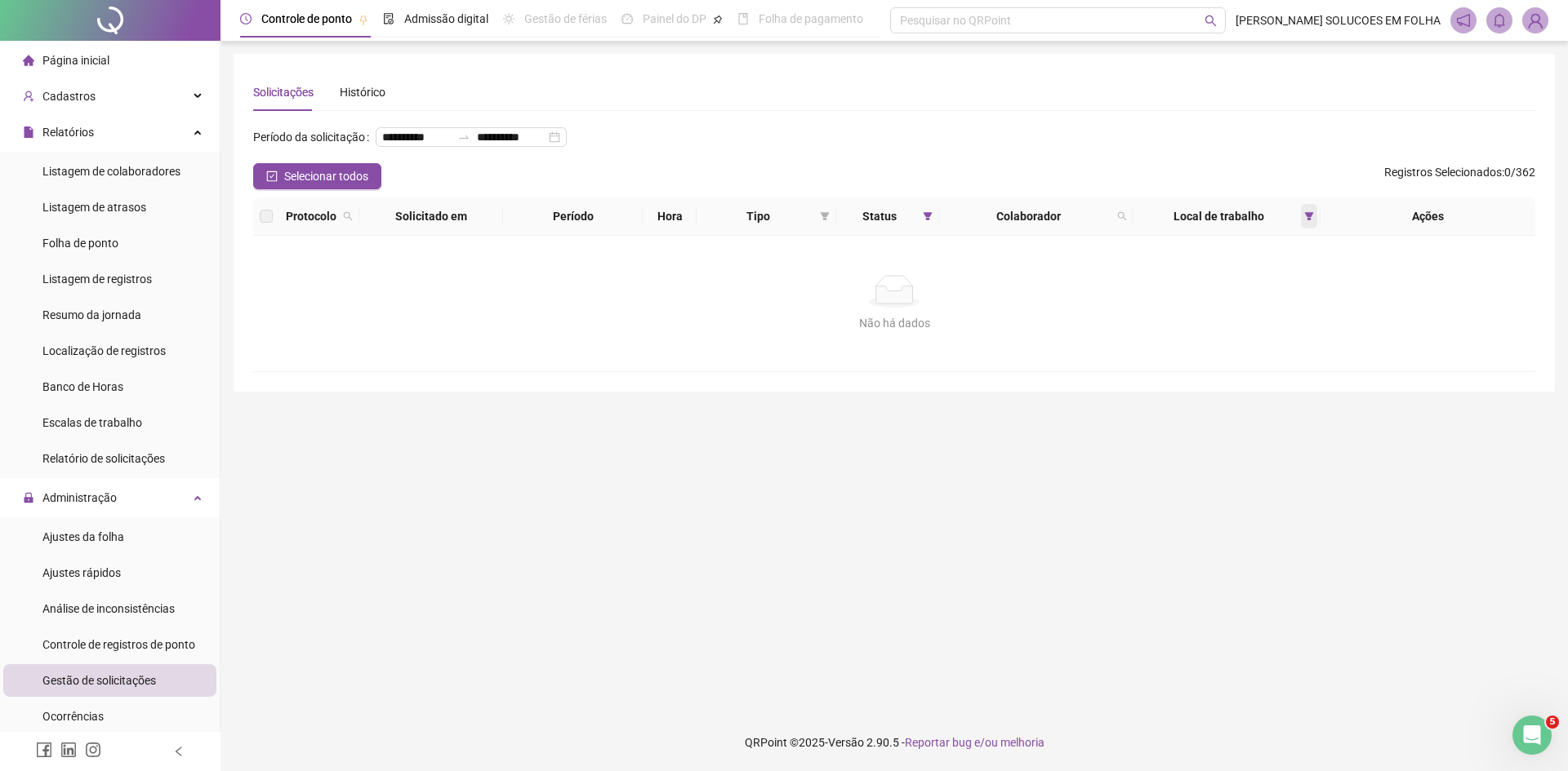
click at [1305, 220] on icon "filter" at bounding box center [1308, 216] width 9 height 8
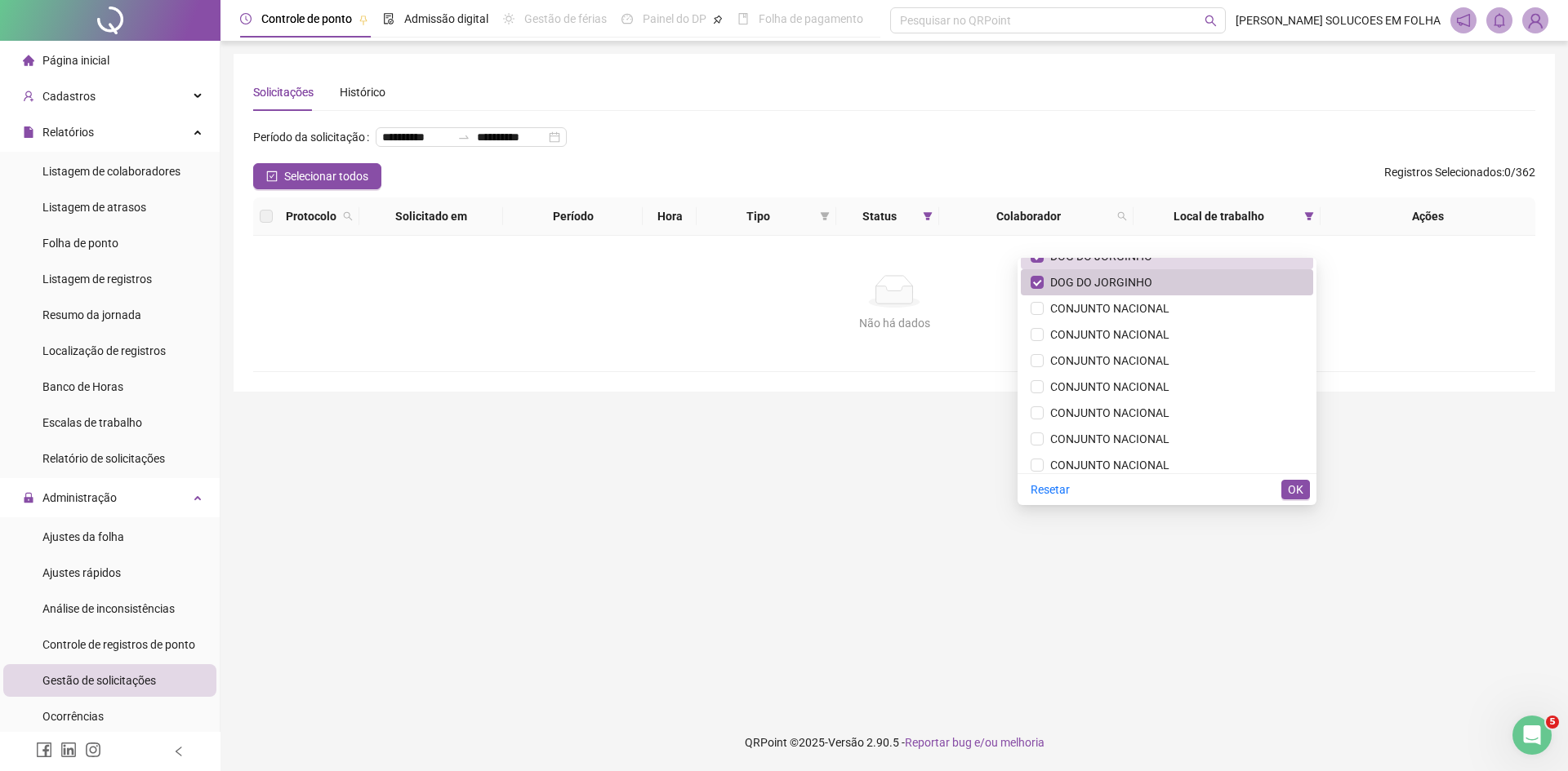
scroll to position [1369, 0]
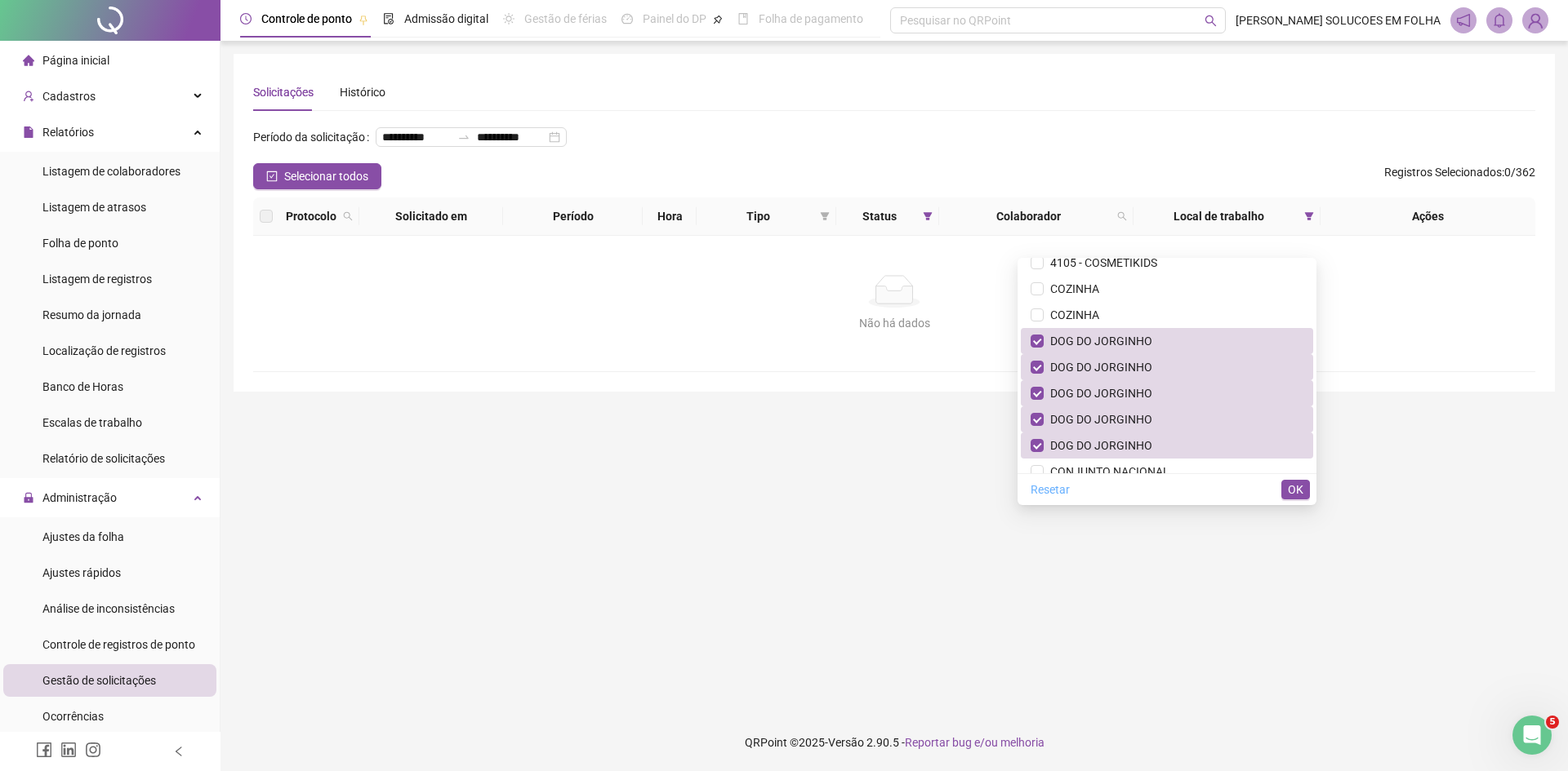
click at [1030, 491] on span "Resetar" at bounding box center [1050, 489] width 40 height 18
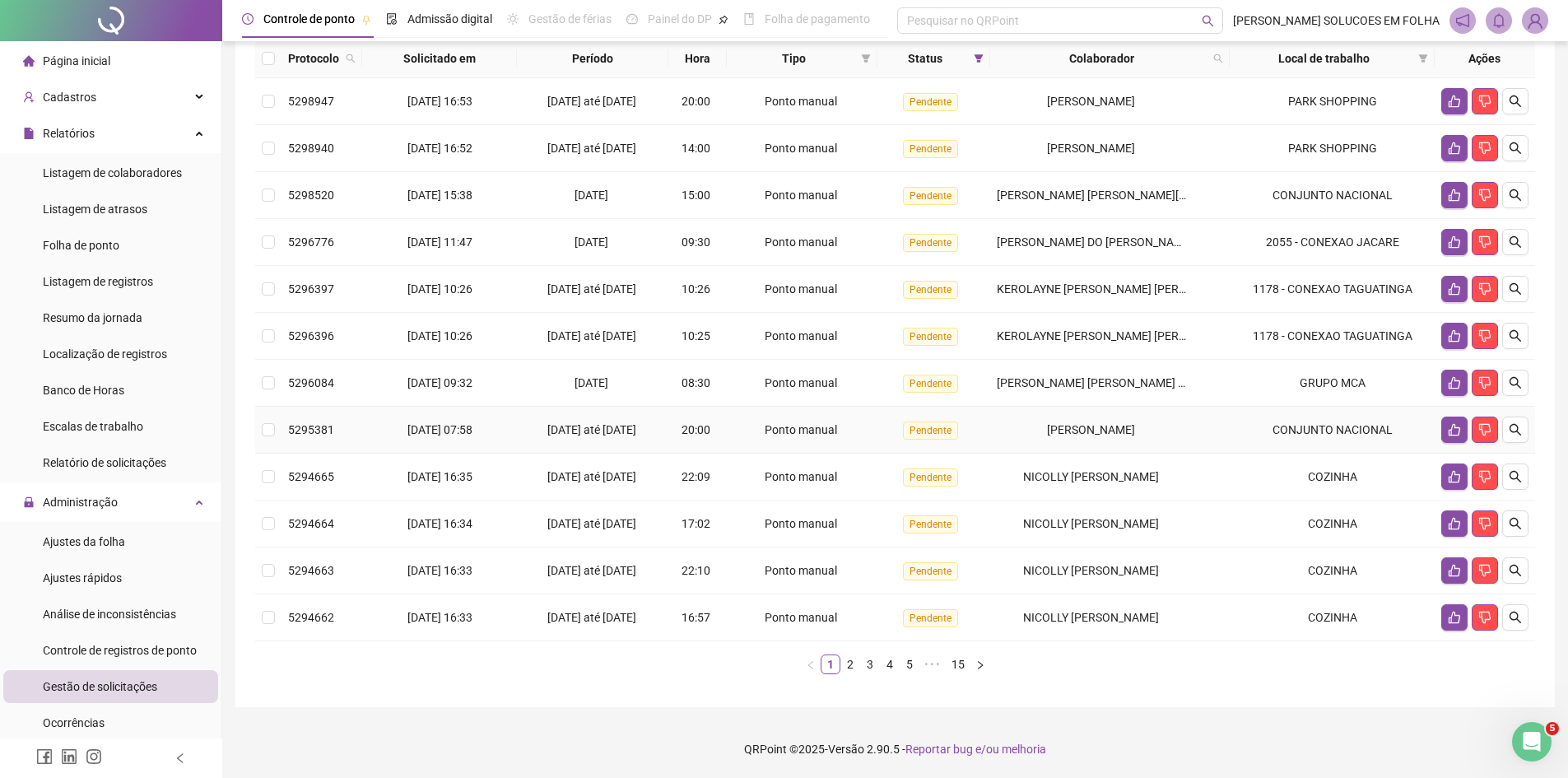
scroll to position [186, 0]
click at [1455, 472] on icon "like" at bounding box center [1454, 477] width 12 height 13
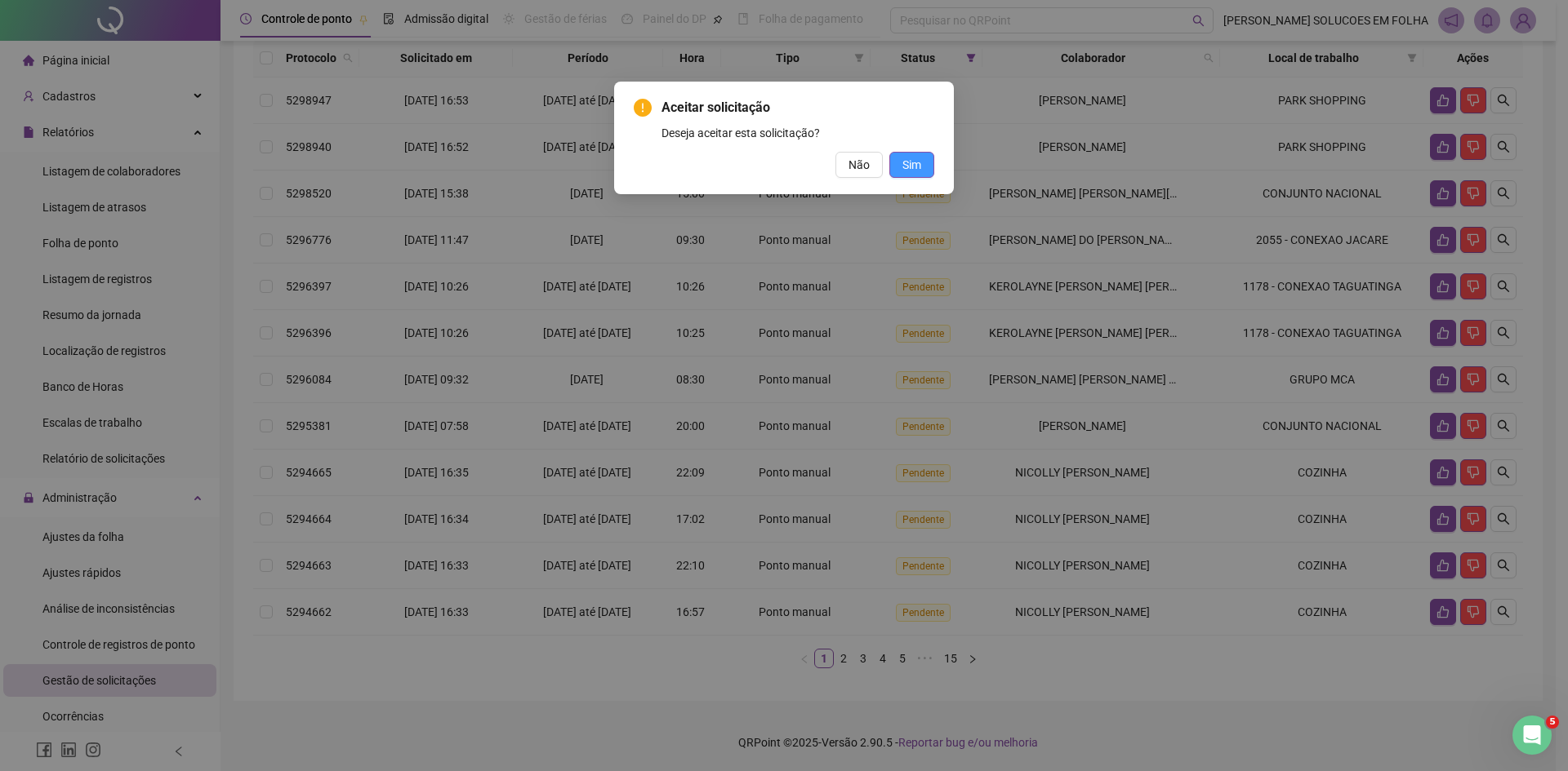
click at [923, 167] on button "Sim" at bounding box center [911, 164] width 45 height 26
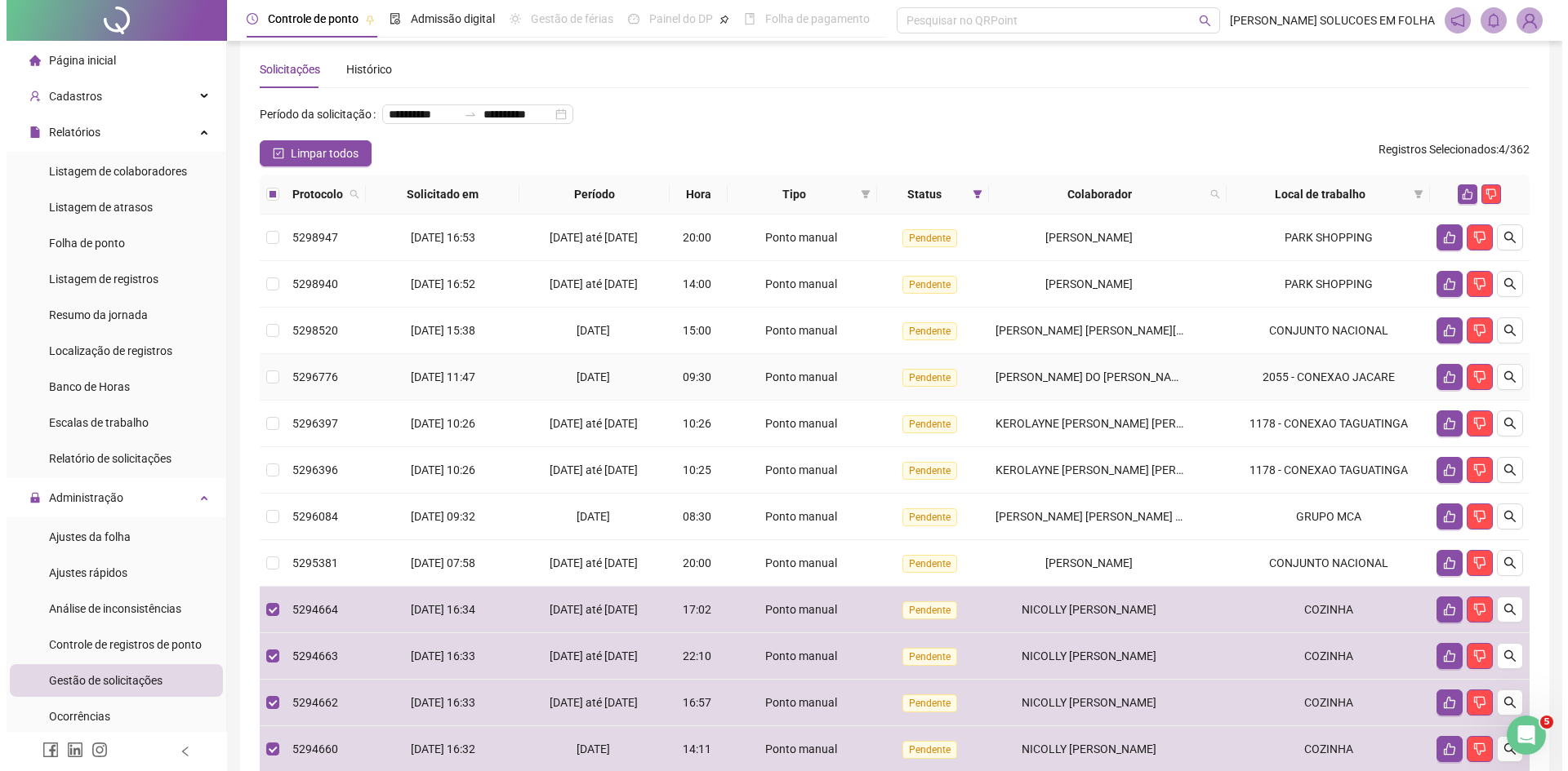
scroll to position [186, 0]
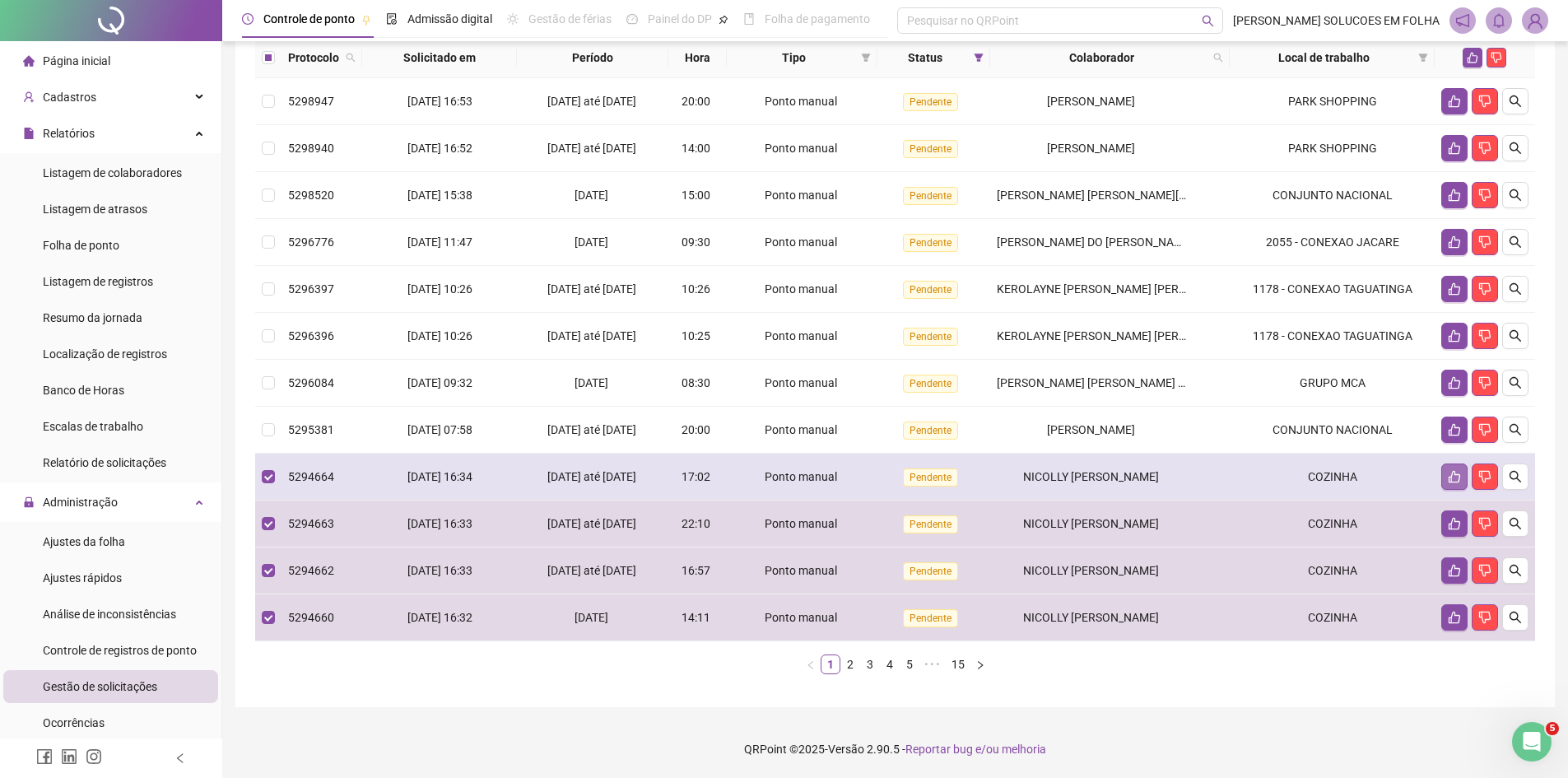
click at [1454, 481] on icon "like" at bounding box center [1455, 477] width 14 height 14
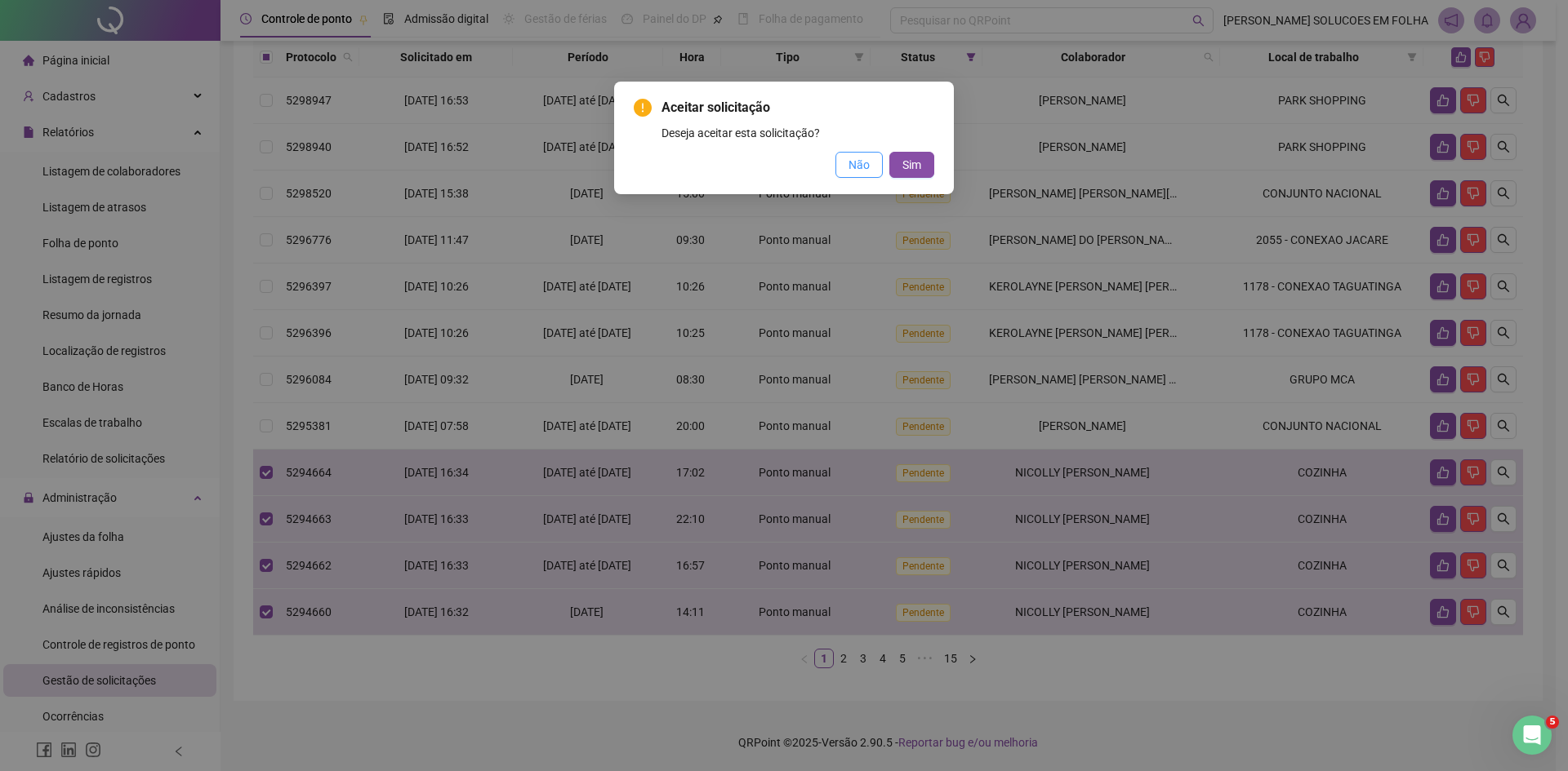
click at [854, 166] on span "Não" at bounding box center [859, 165] width 21 height 18
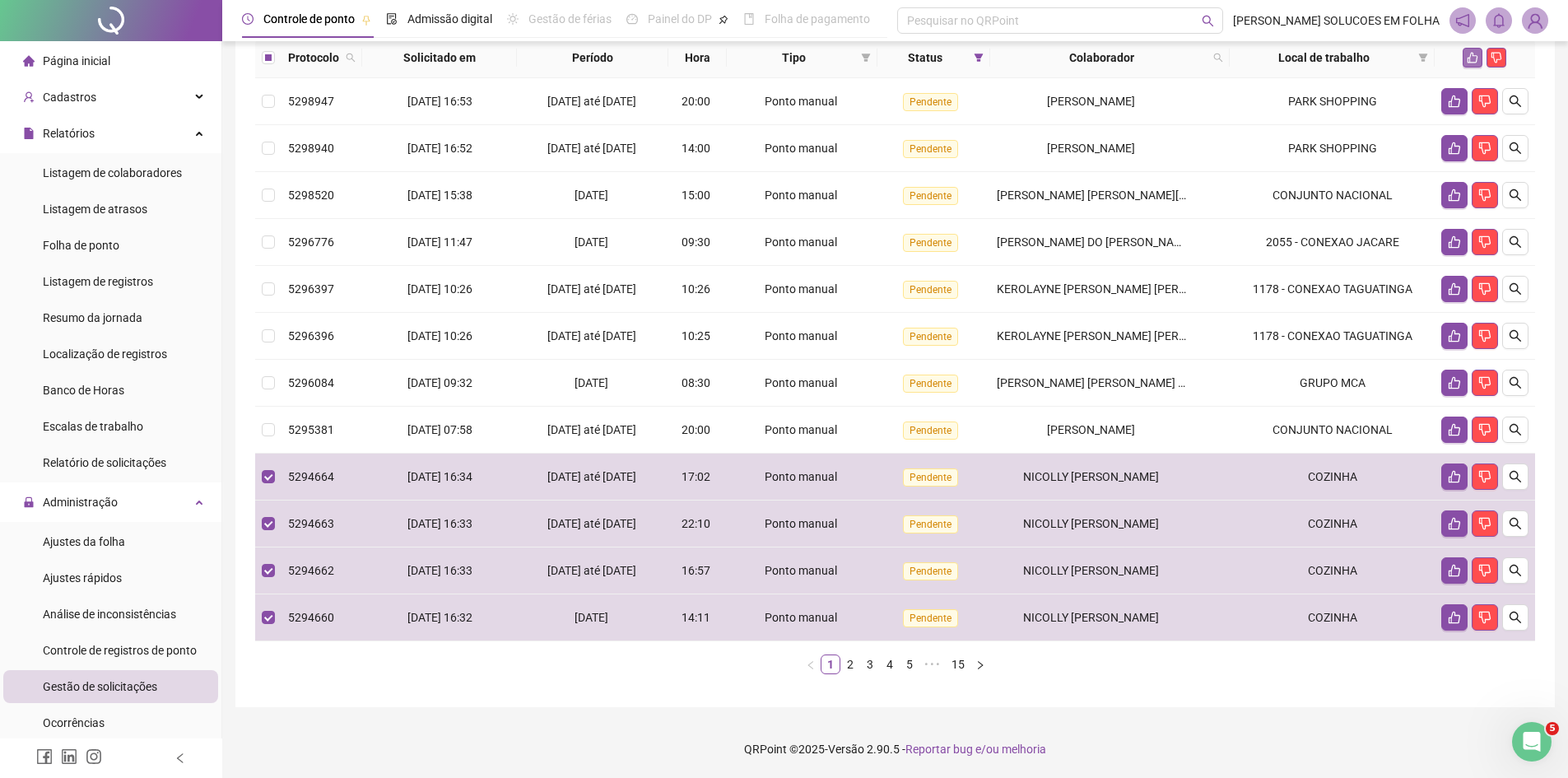
click at [1472, 60] on icon "like" at bounding box center [1473, 57] width 12 height 12
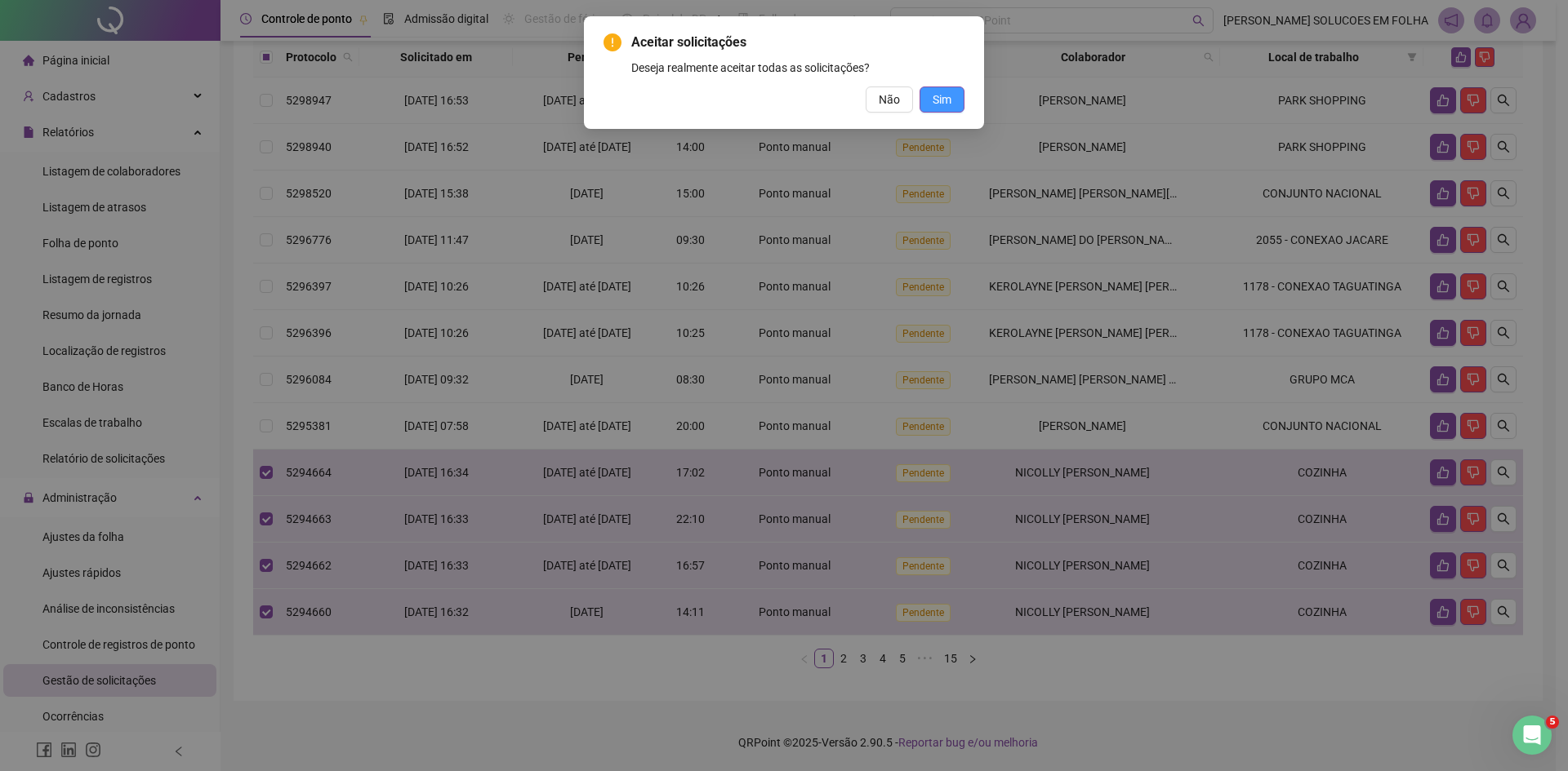
click at [954, 107] on button "Sim" at bounding box center [941, 99] width 45 height 26
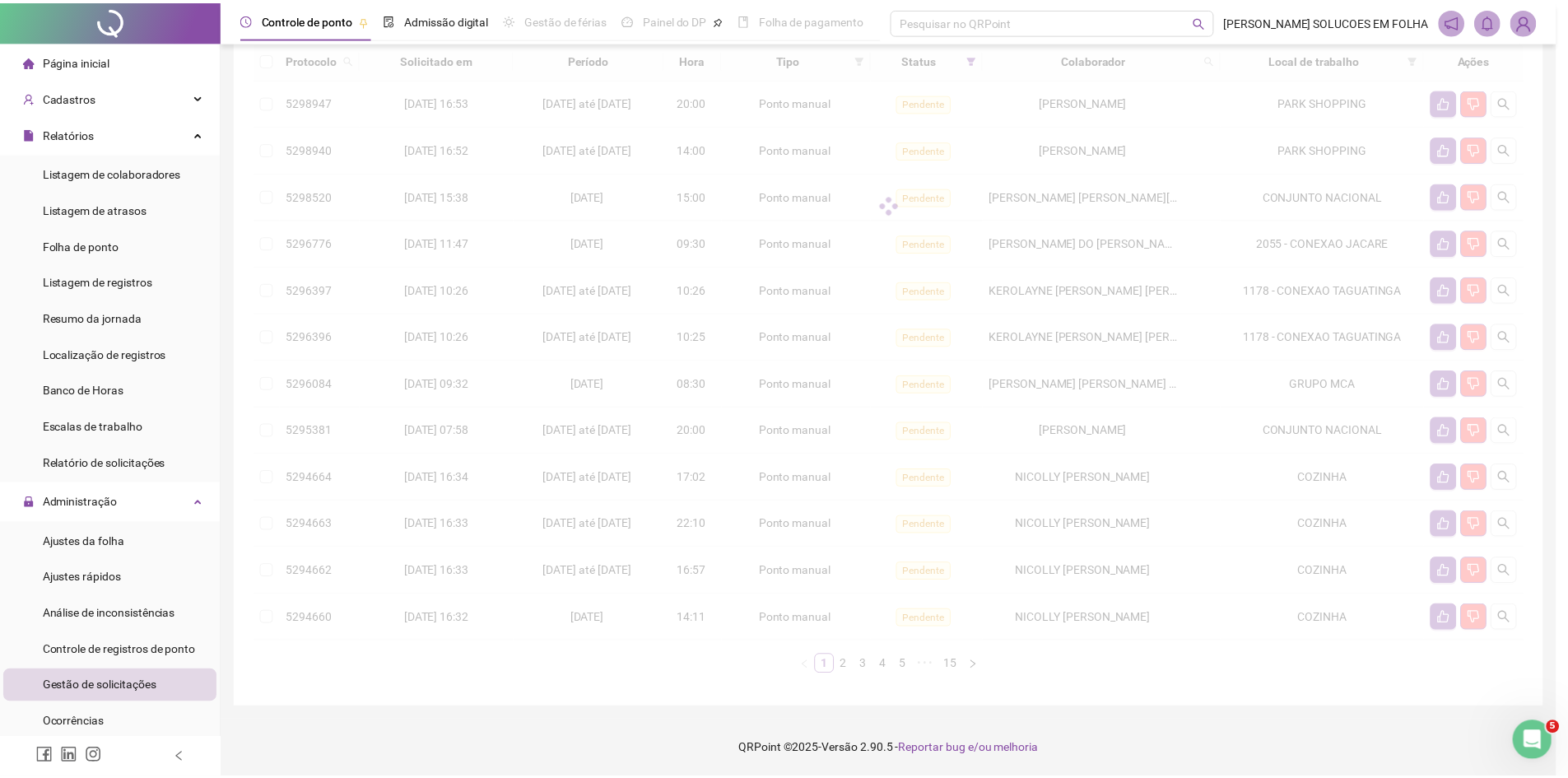
scroll to position [186, 0]
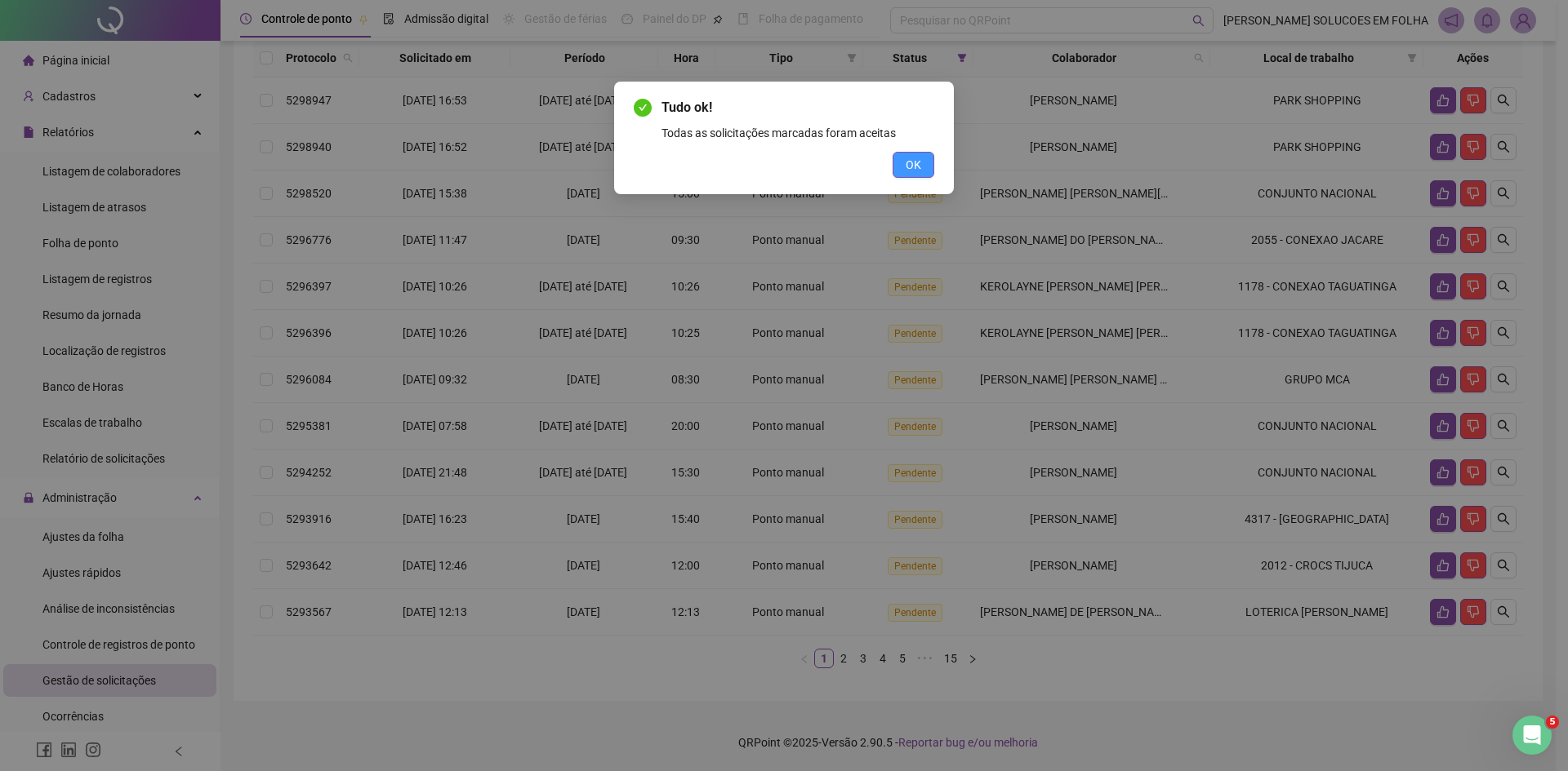
click at [908, 174] on button "OK" at bounding box center [912, 164] width 42 height 26
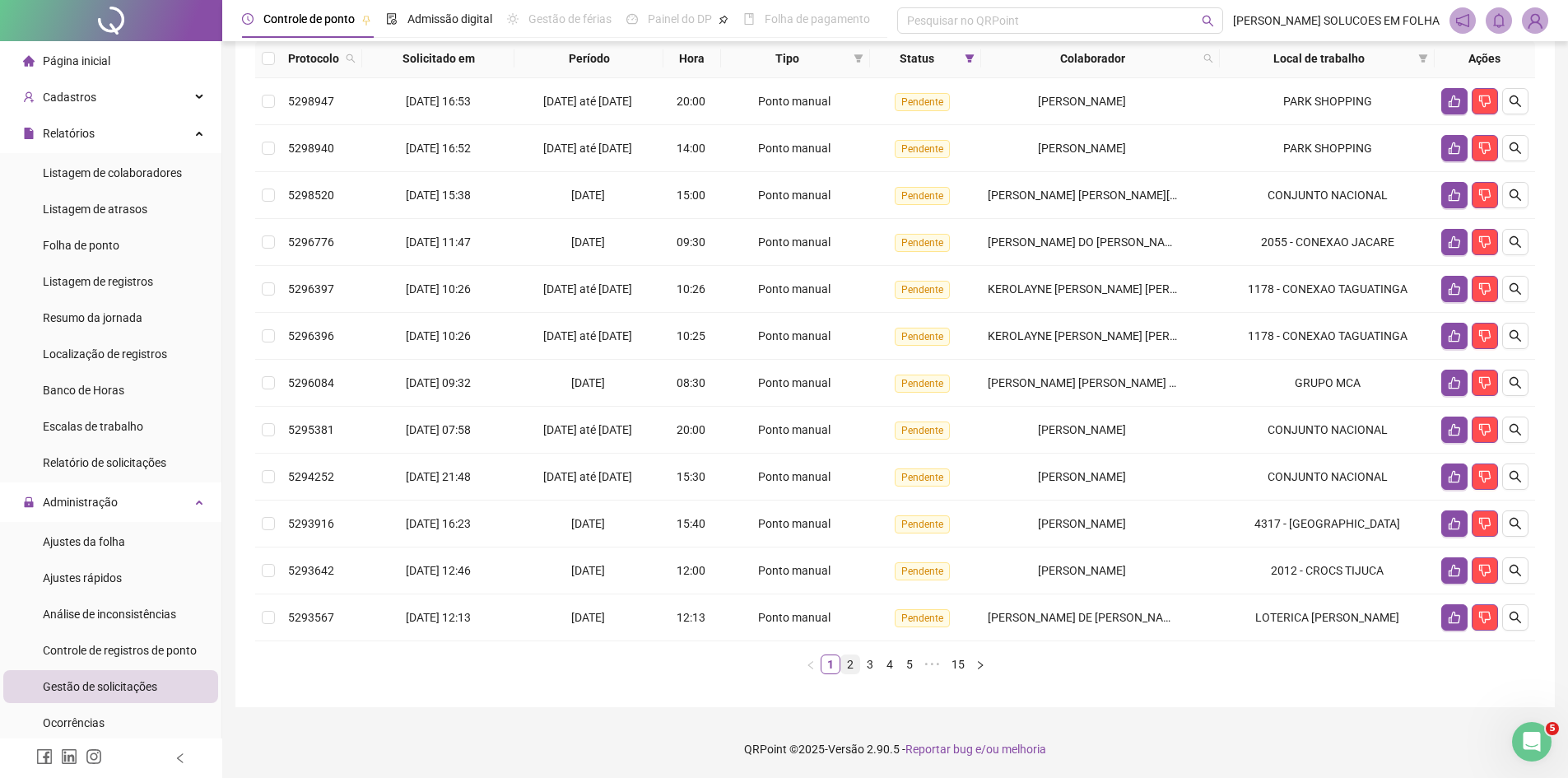
click at [846, 663] on link "2" at bounding box center [850, 664] width 18 height 19
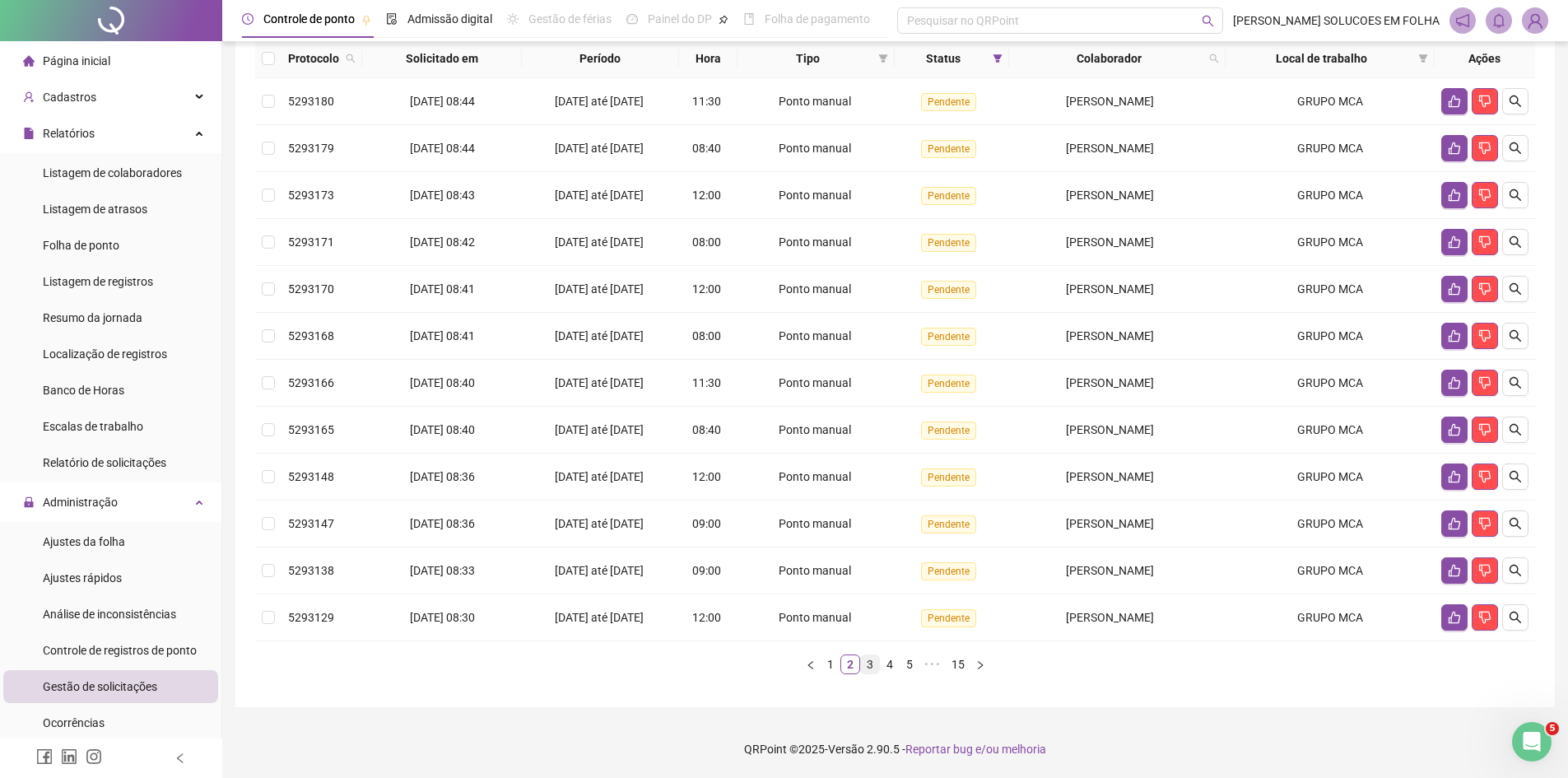
click at [872, 668] on link "3" at bounding box center [870, 664] width 18 height 19
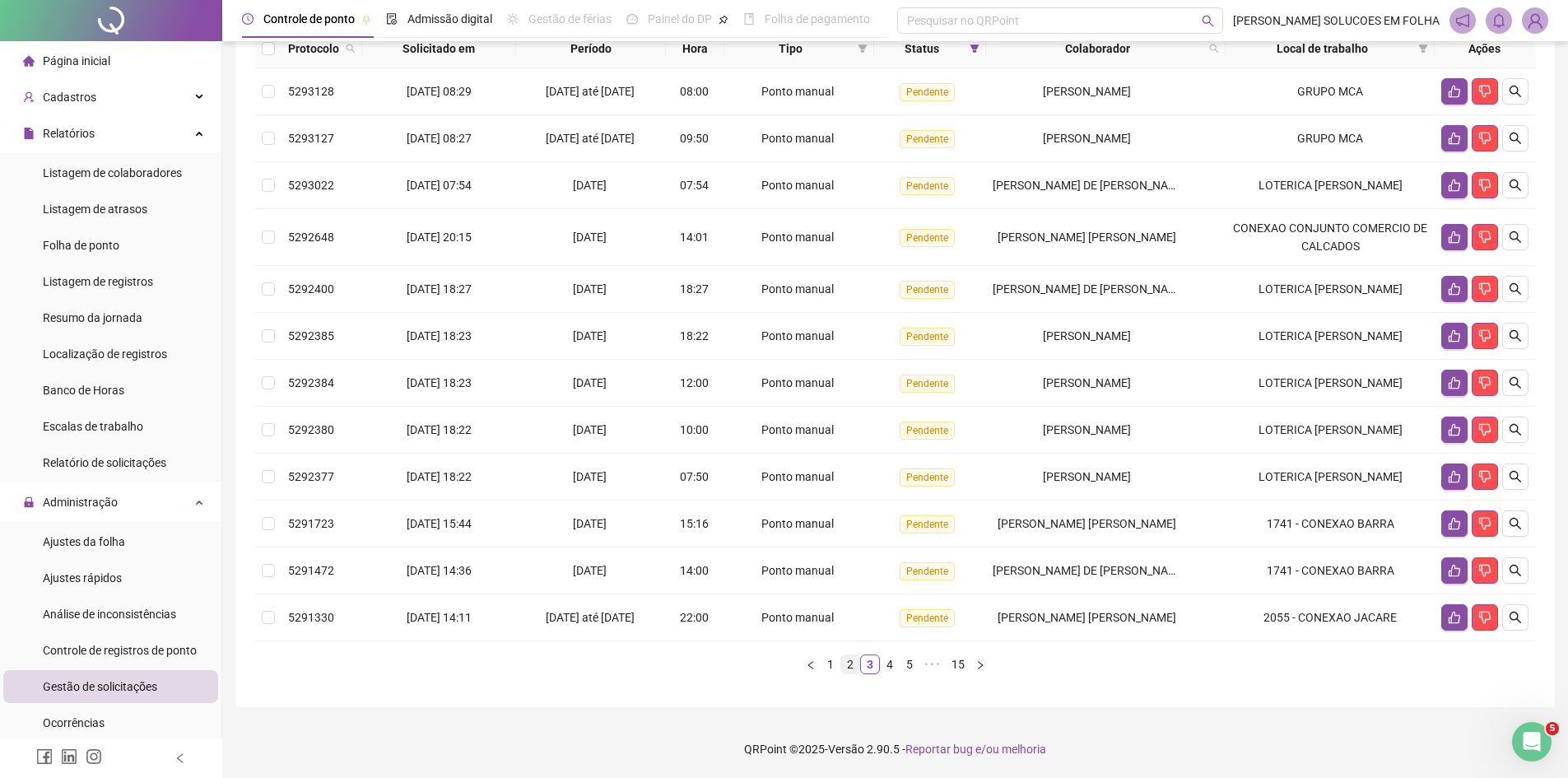
click at [849, 671] on link "2" at bounding box center [850, 664] width 18 height 19
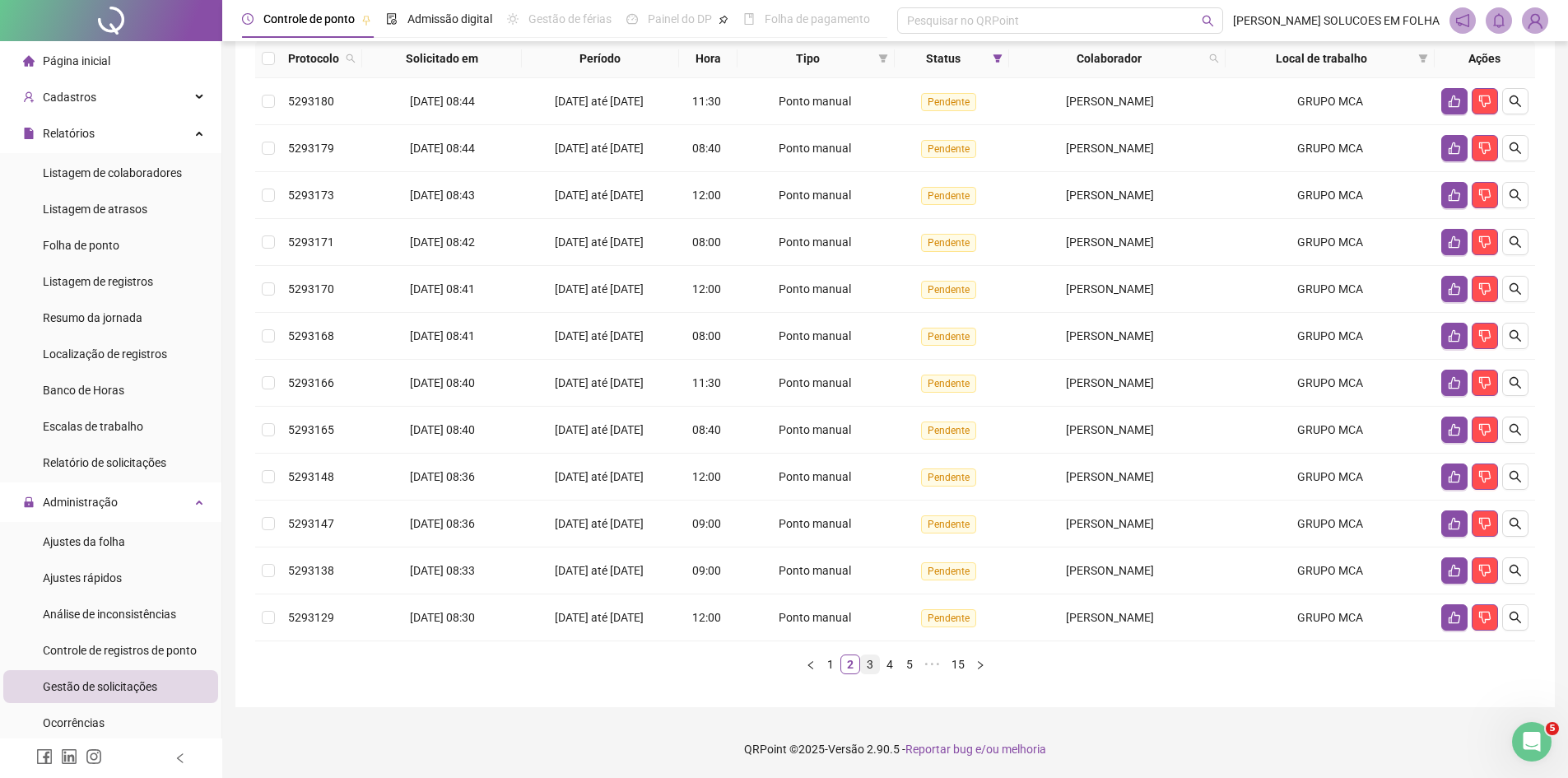
click at [861, 670] on link "3" at bounding box center [870, 664] width 18 height 19
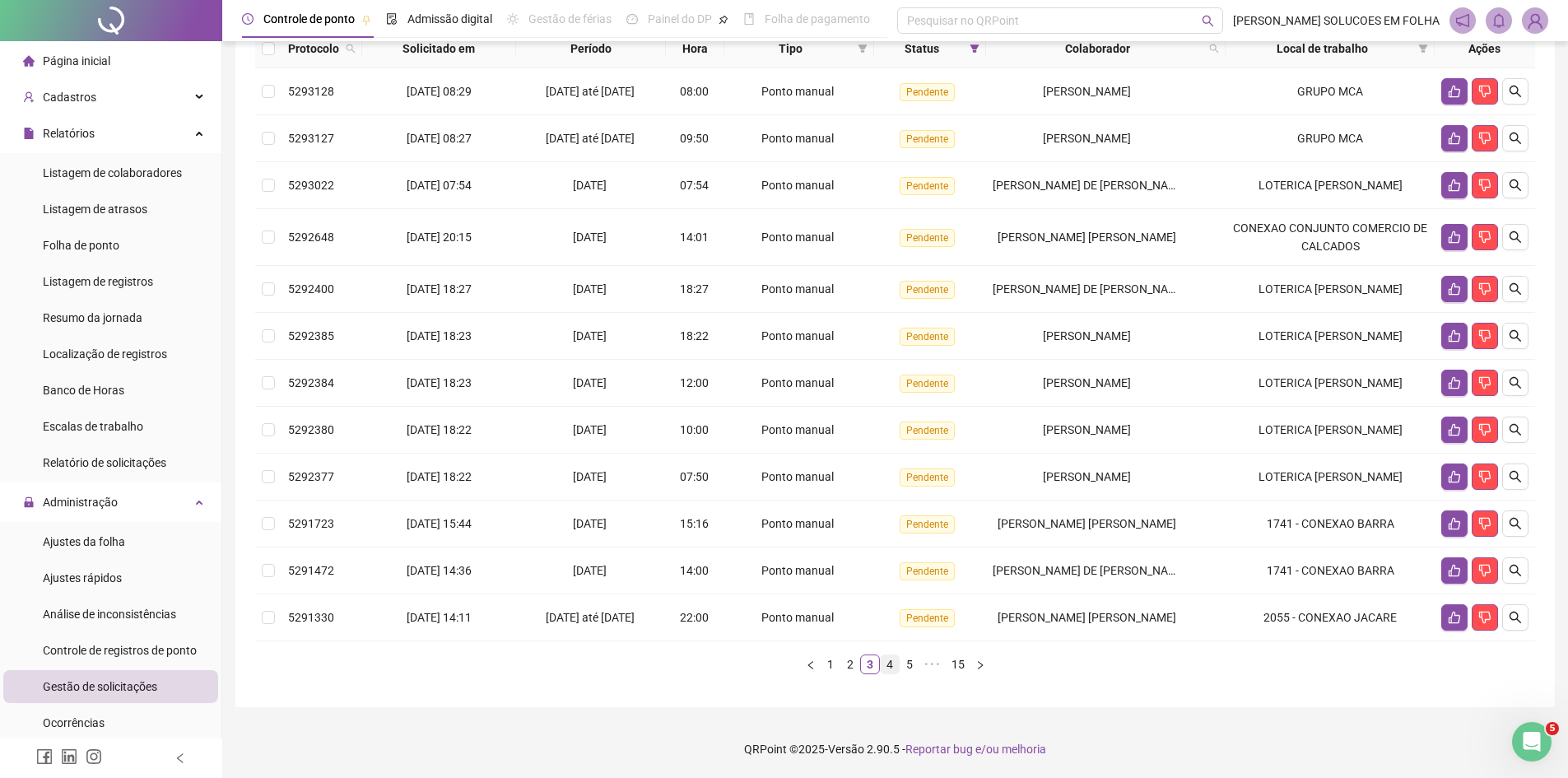
click at [893, 674] on link "4" at bounding box center [890, 664] width 18 height 19
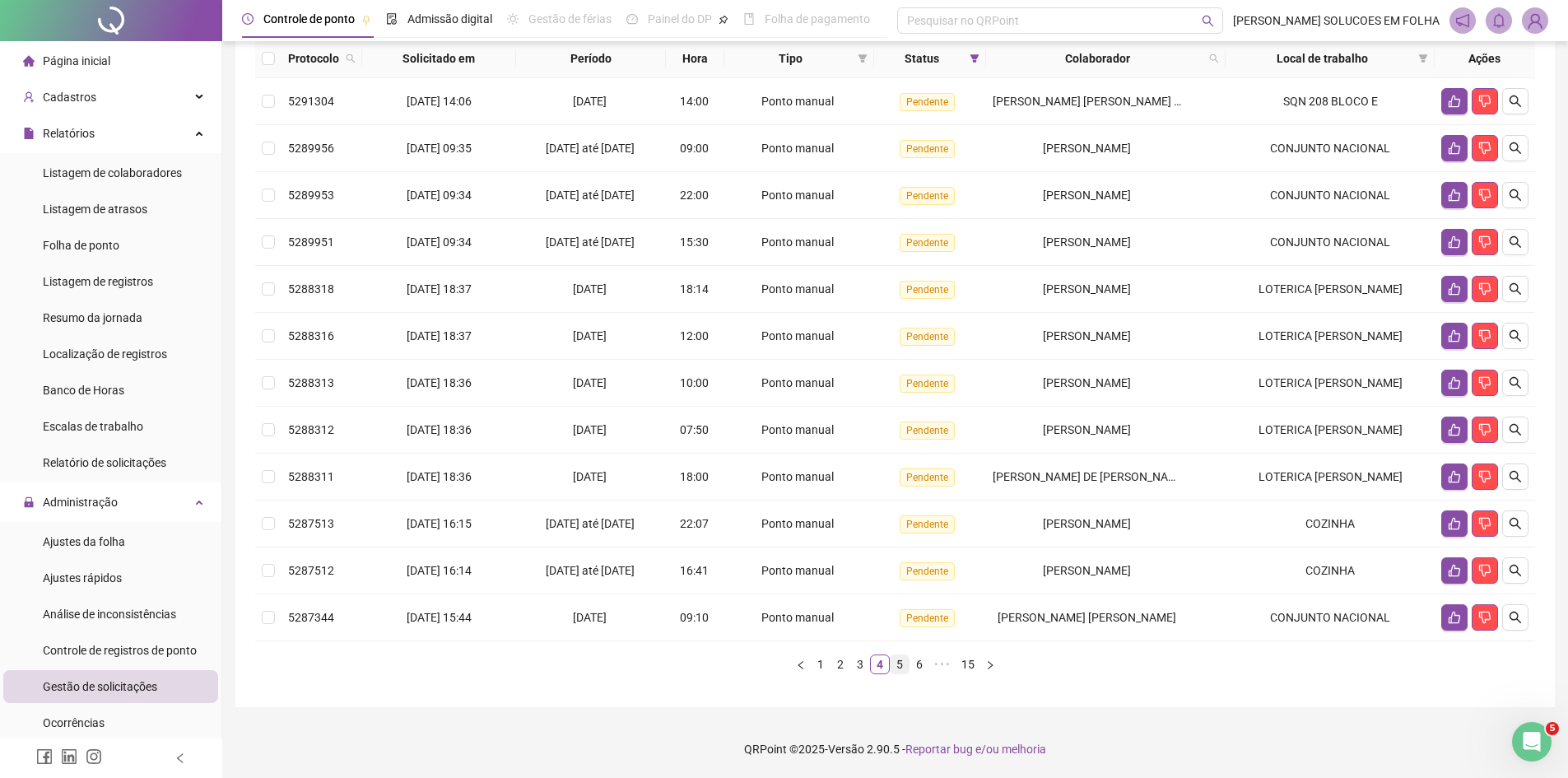
click at [905, 664] on link "5" at bounding box center [899, 664] width 18 height 19
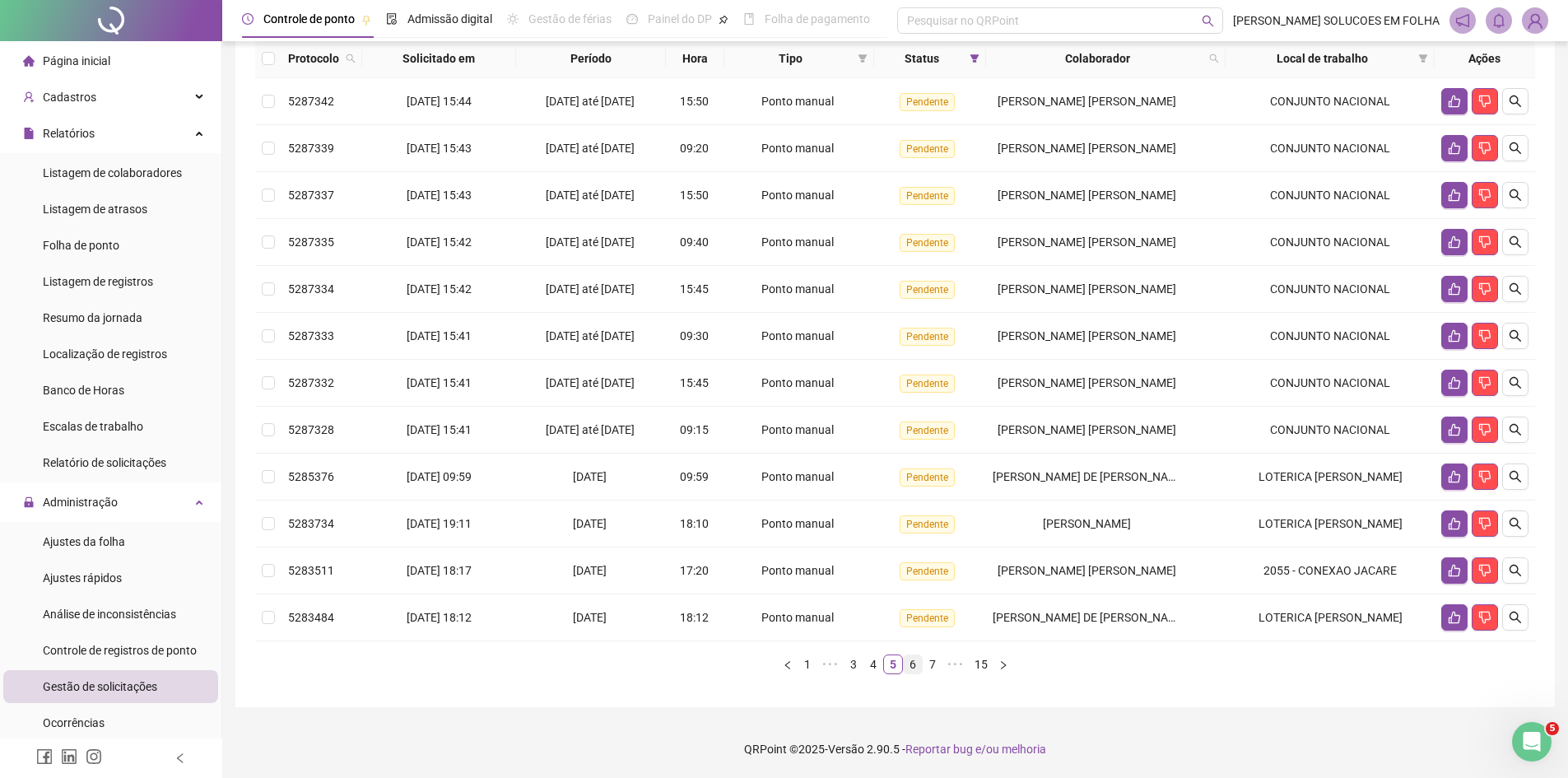
click at [915, 663] on link "6" at bounding box center [913, 664] width 18 height 19
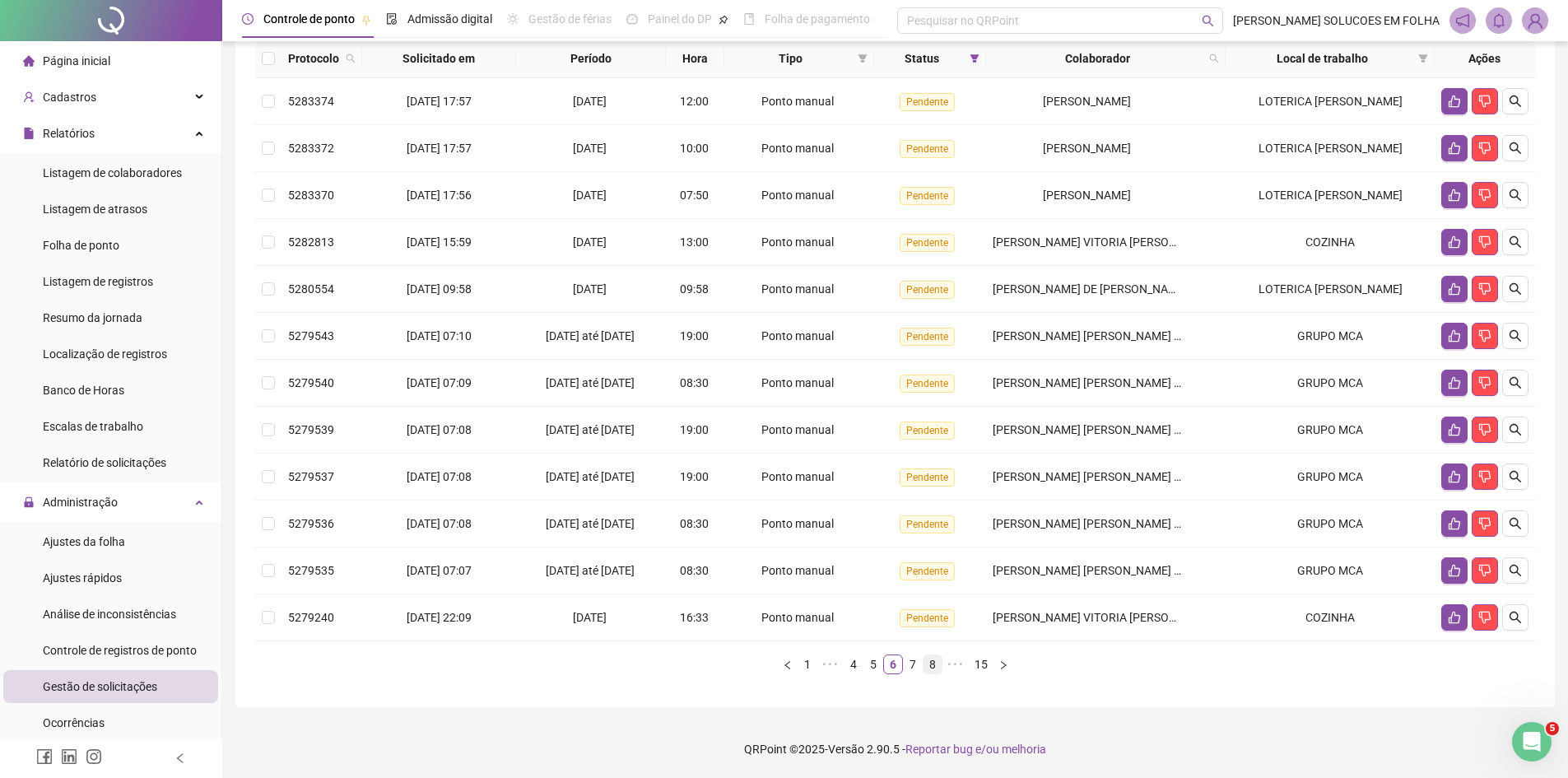
click at [931, 664] on link "8" at bounding box center [932, 664] width 18 height 19
click at [932, 669] on link "10" at bounding box center [932, 664] width 23 height 19
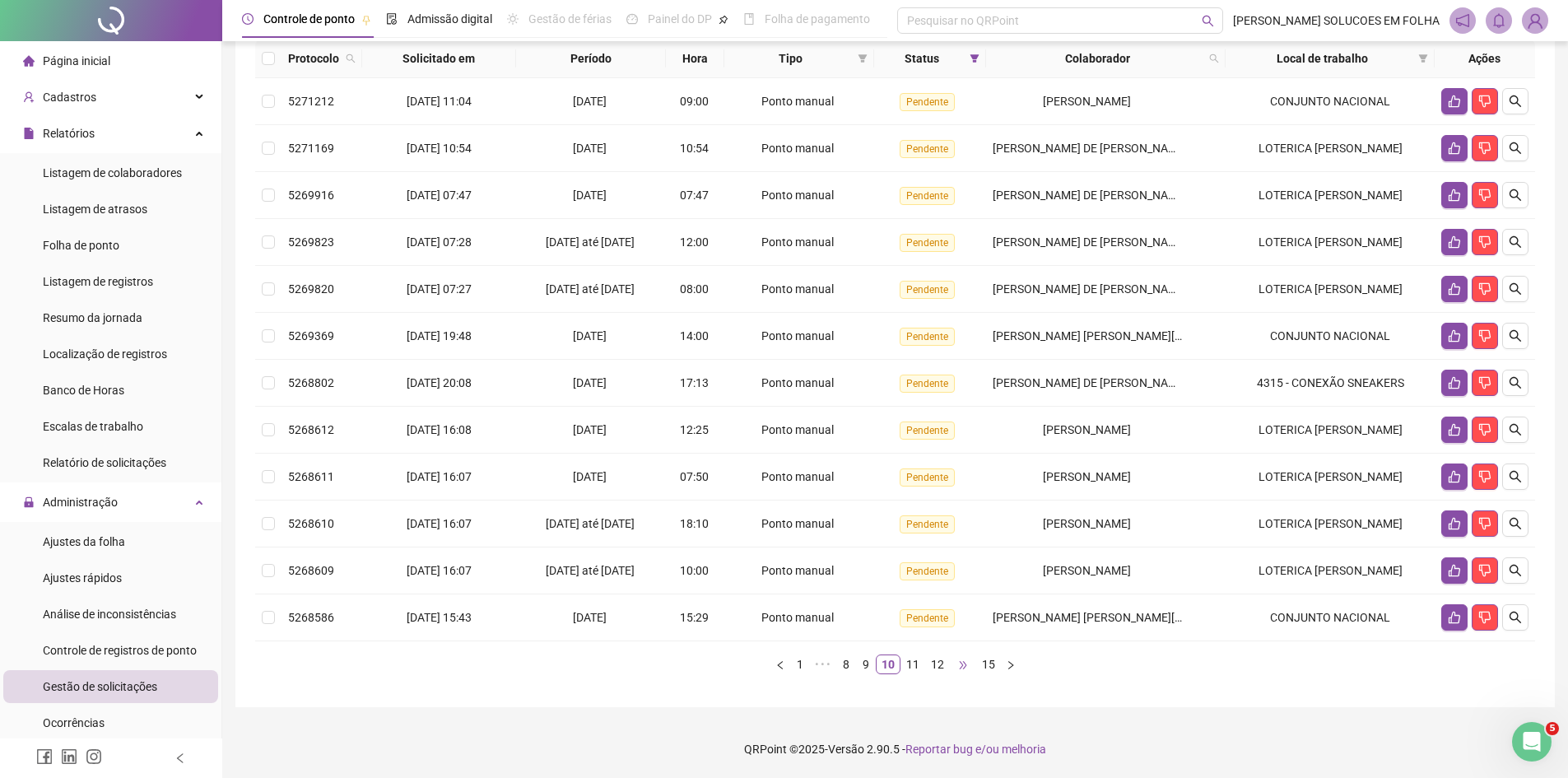
click at [952, 663] on span "•••" at bounding box center [963, 664] width 26 height 19
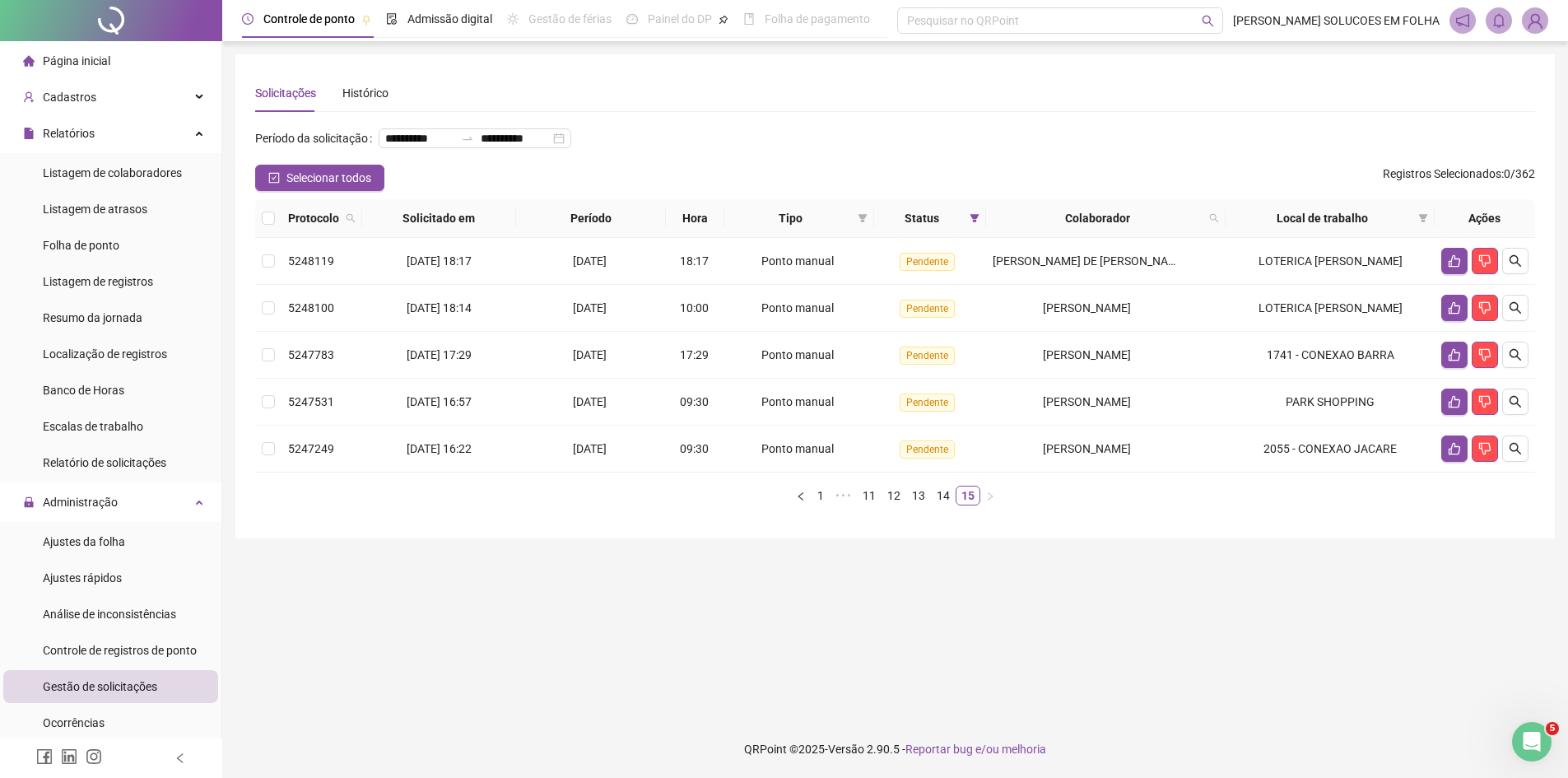
scroll to position [0, 0]
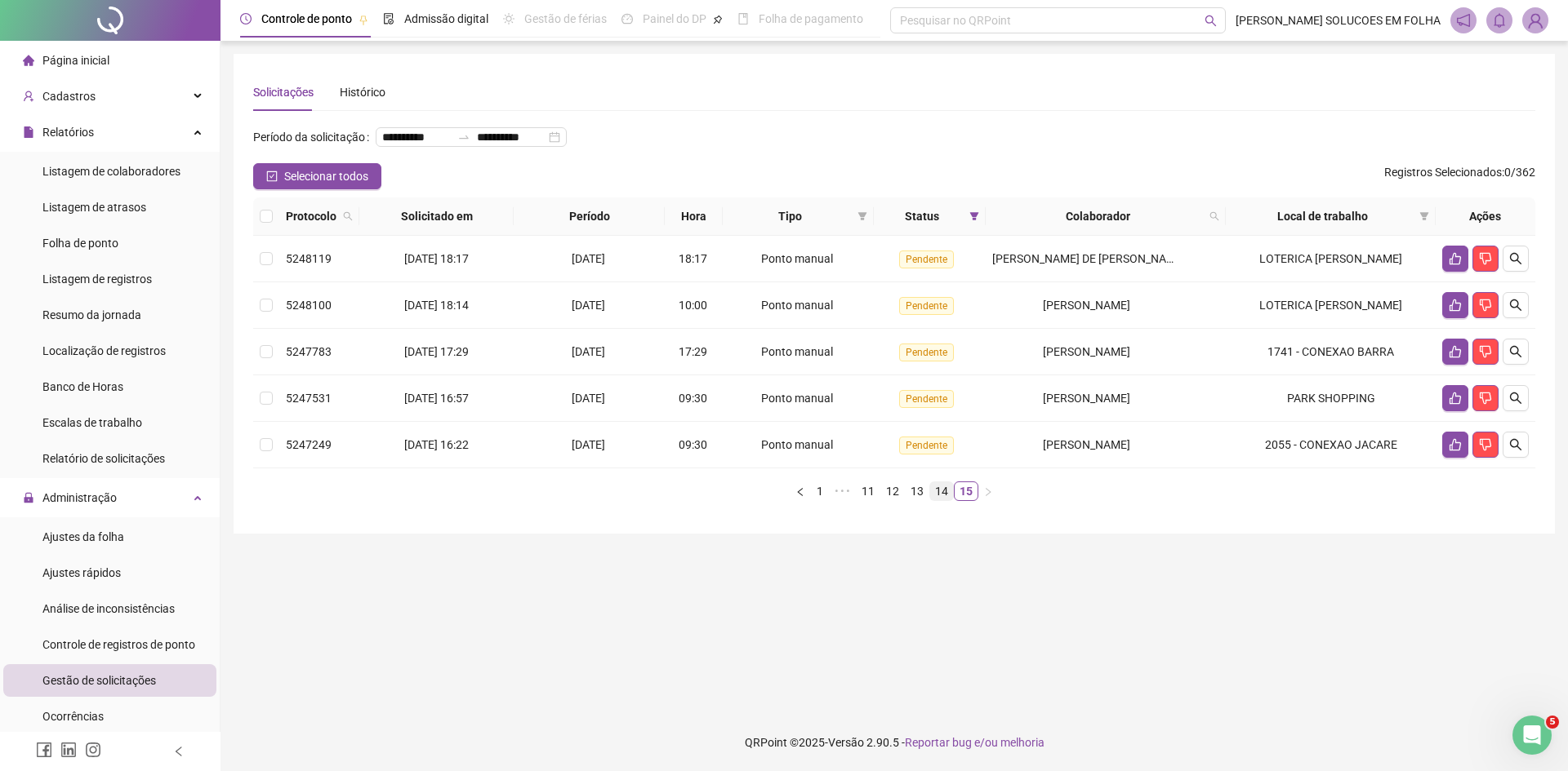
click at [941, 500] on link "14" at bounding box center [941, 491] width 23 height 18
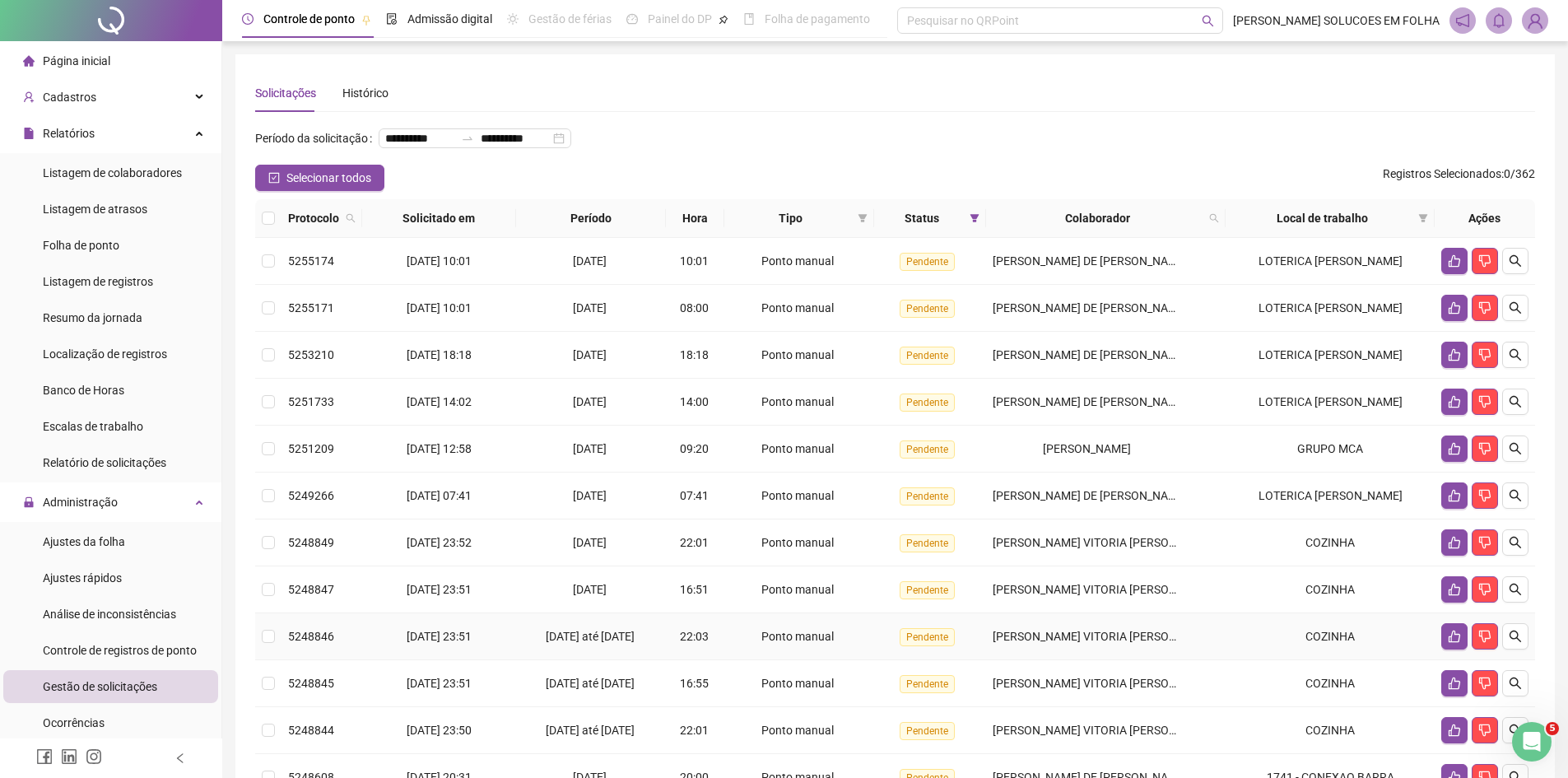
scroll to position [186, 0]
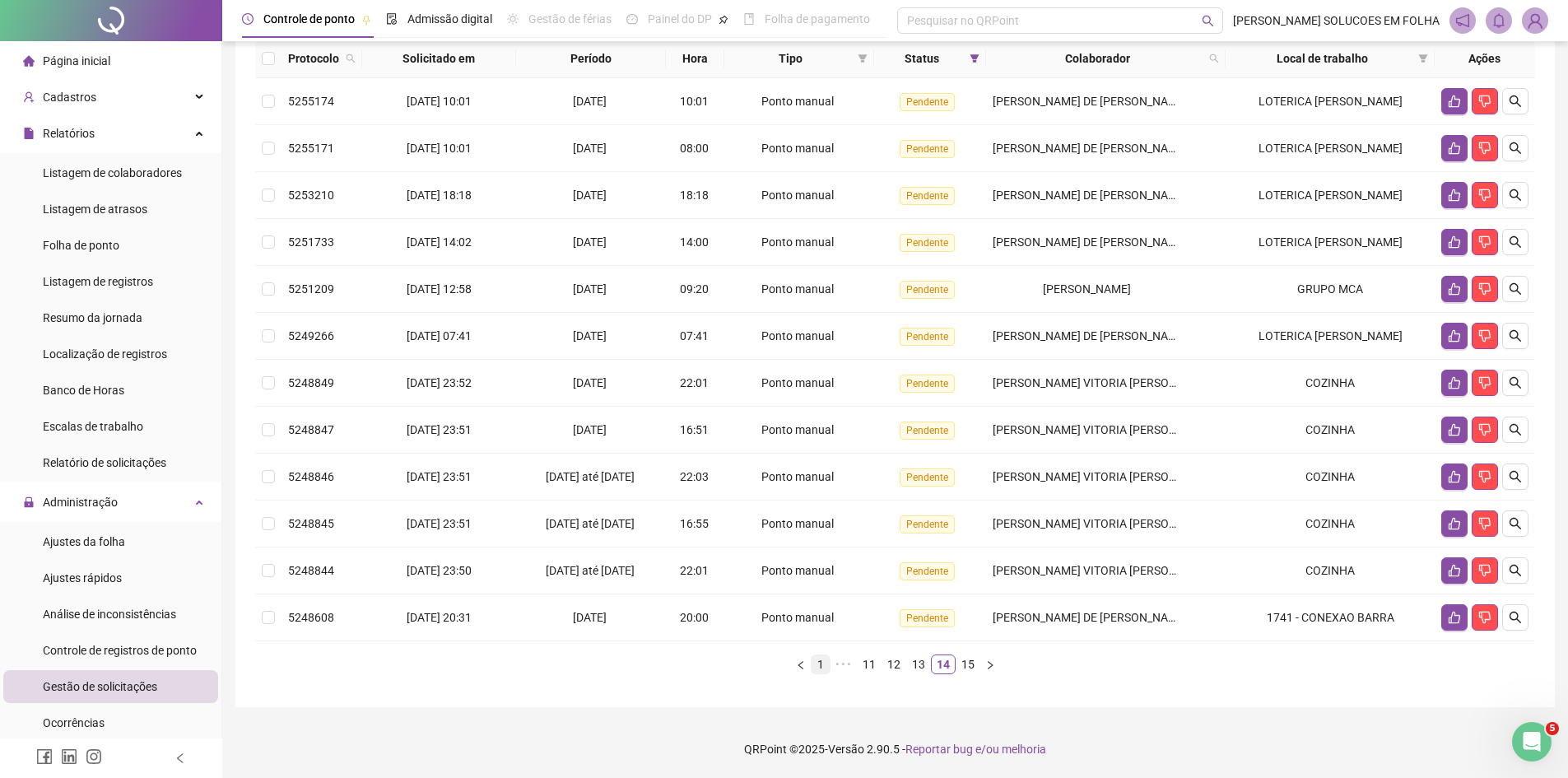
click at [824, 664] on link "1" at bounding box center [820, 664] width 18 height 19
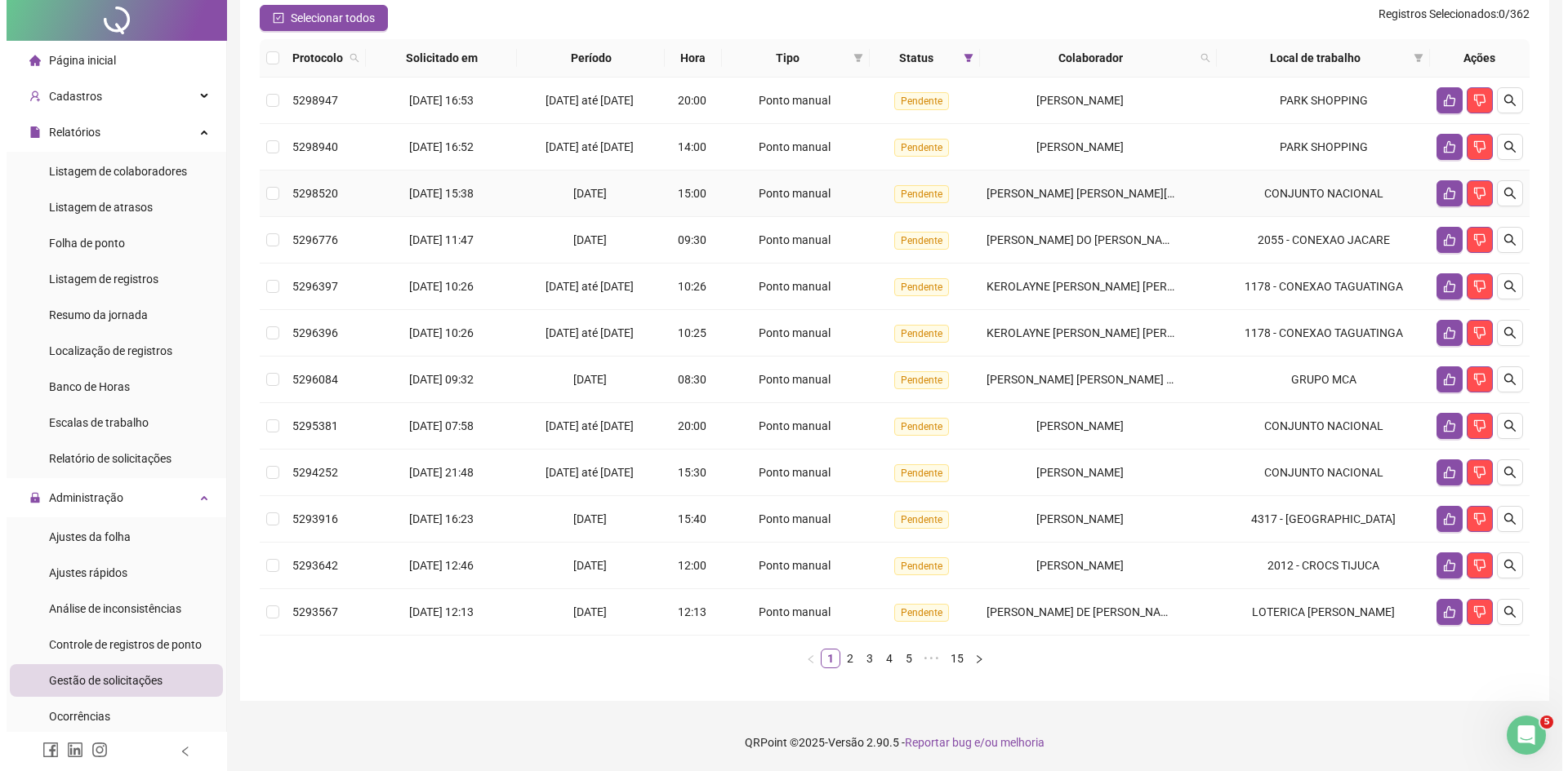
scroll to position [0, 0]
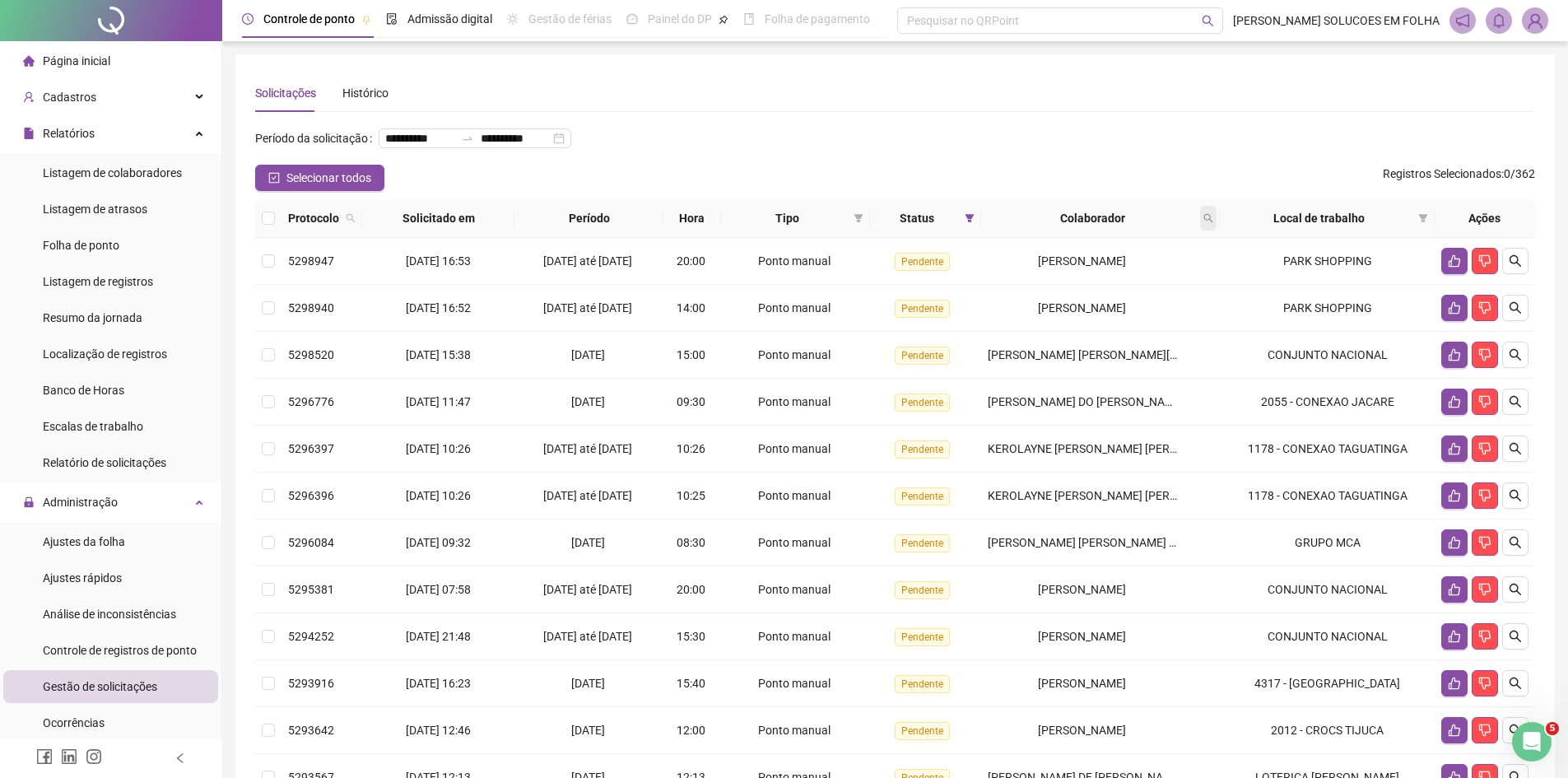
click at [1214, 223] on icon "search" at bounding box center [1208, 218] width 10 height 10
type input "*****"
click at [1122, 313] on span "Buscar" at bounding box center [1112, 310] width 36 height 19
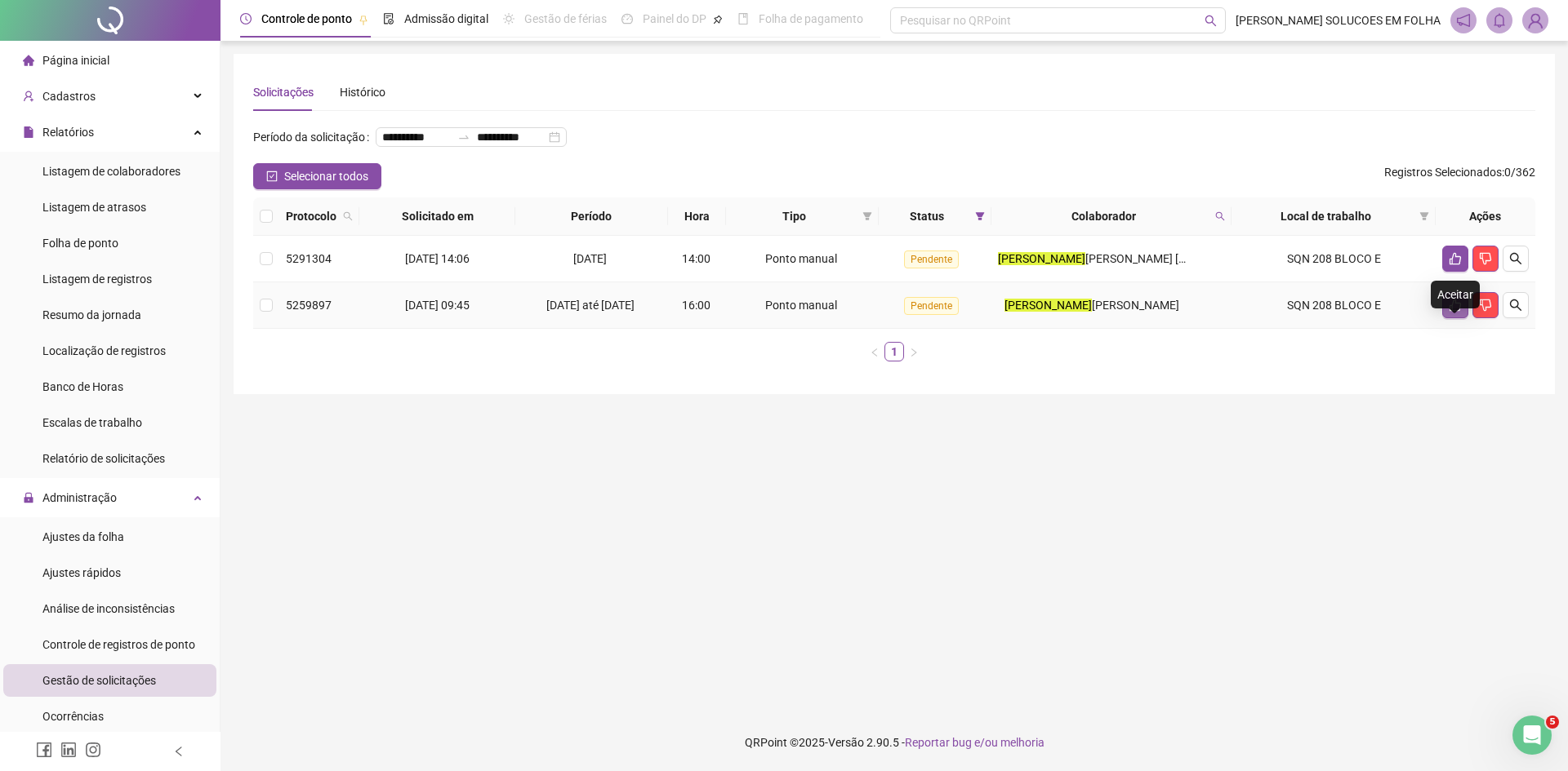
click at [1442, 318] on button "button" at bounding box center [1454, 305] width 26 height 26
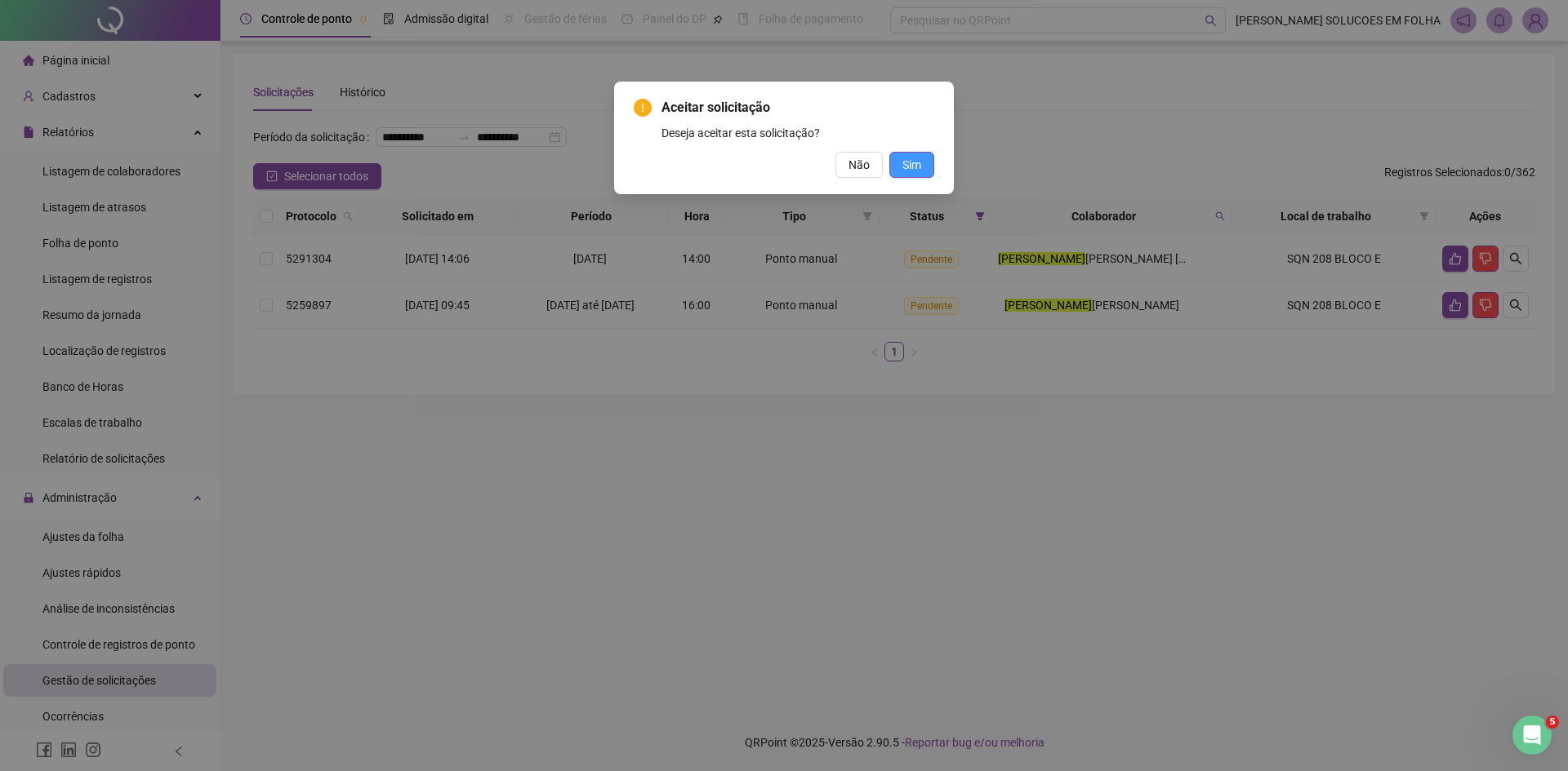
click at [920, 167] on span "Sim" at bounding box center [910, 165] width 18 height 18
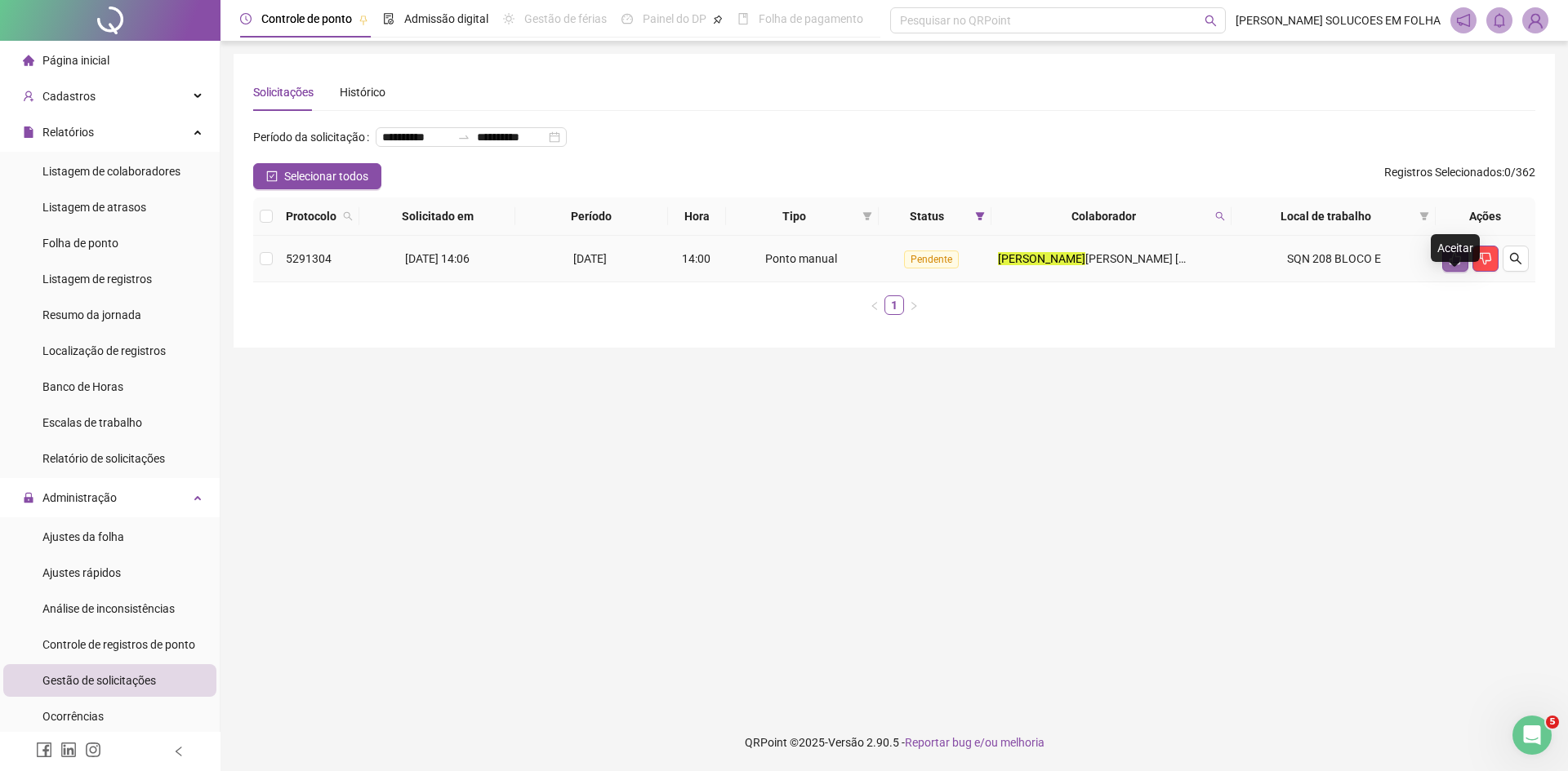
click at [1452, 265] on icon "like" at bounding box center [1455, 259] width 12 height 13
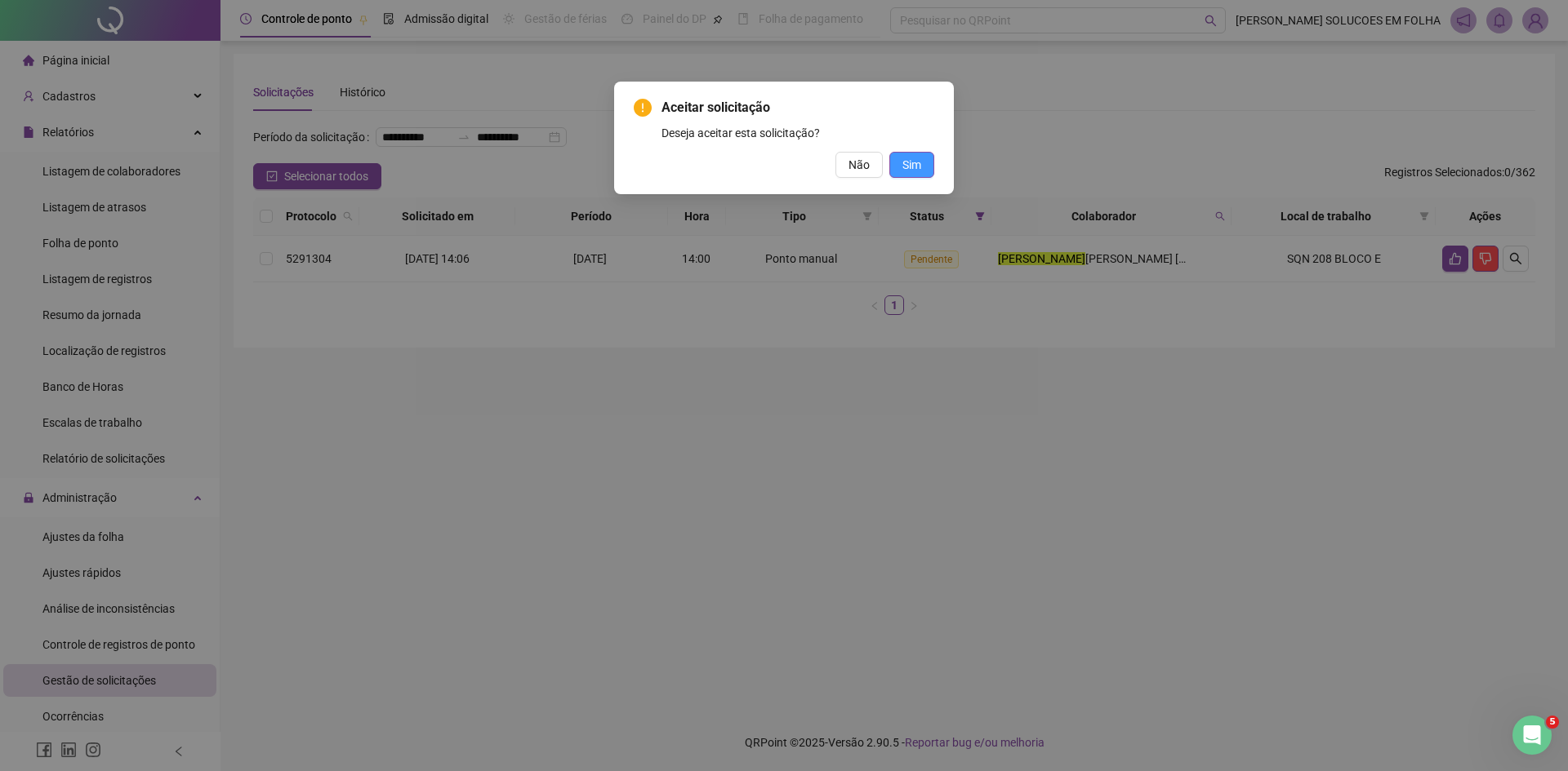
click at [918, 163] on span "Sim" at bounding box center [910, 165] width 18 height 18
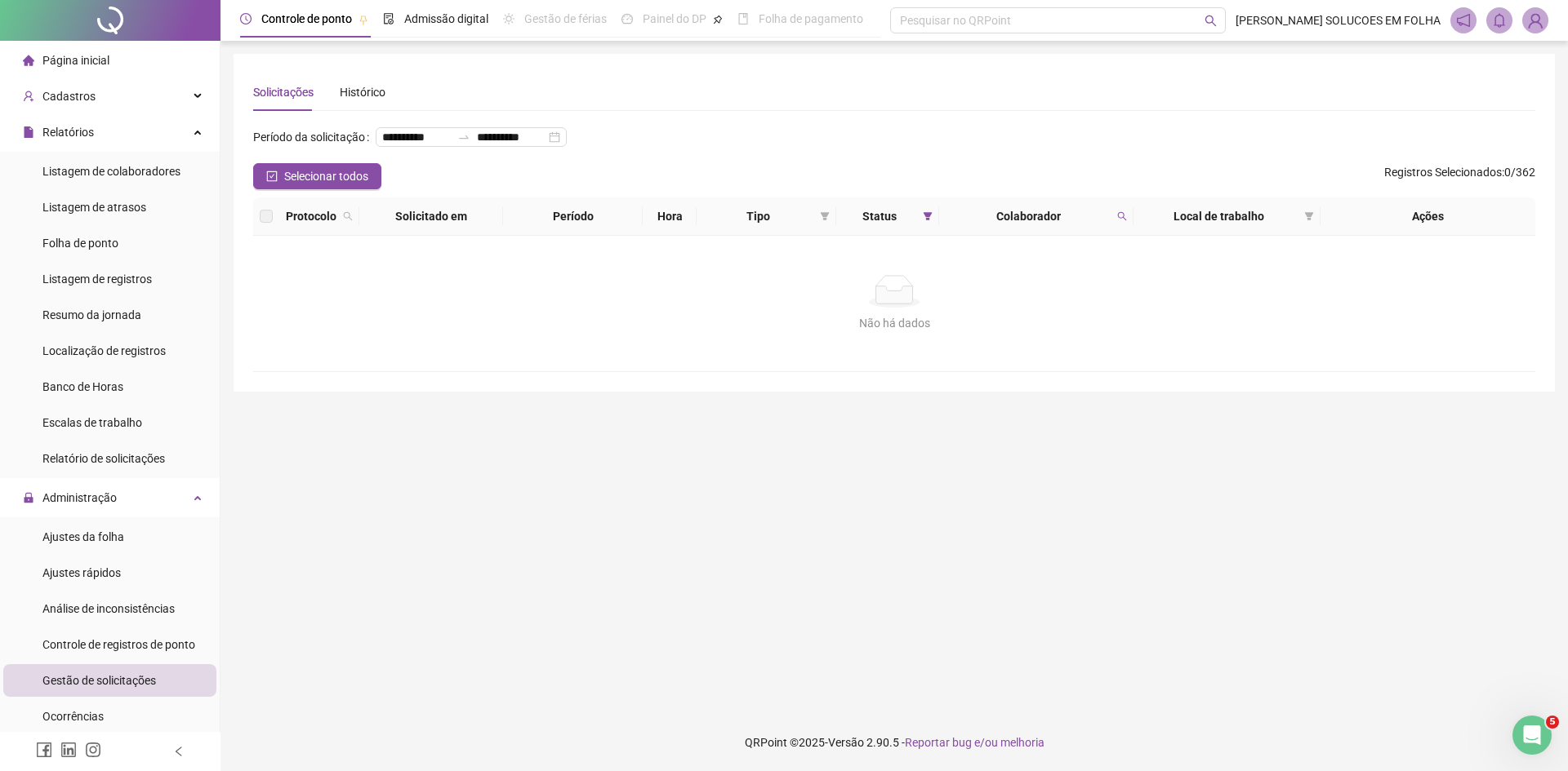
click at [647, 392] on div "**********" at bounding box center [894, 223] width 1321 height 338
